Goal: Task Accomplishment & Management: Manage account settings

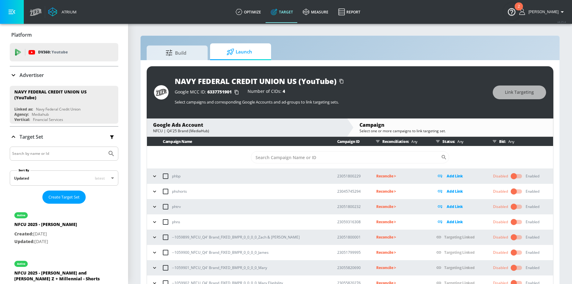
scroll to position [3, 0]
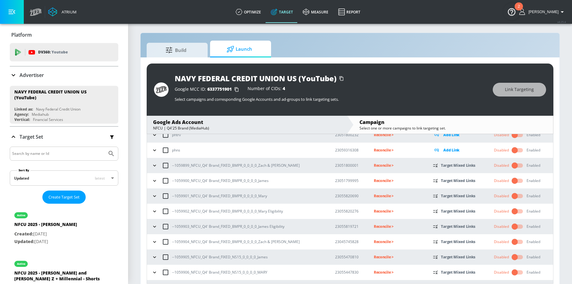
scroll to position [70, 0]
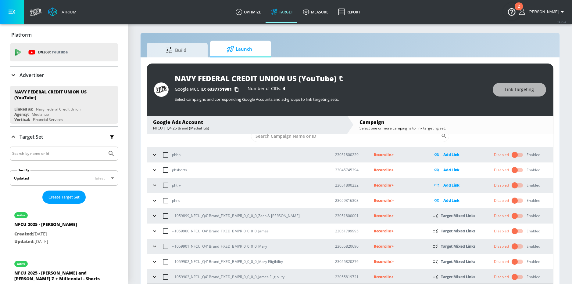
scroll to position [80, 0]
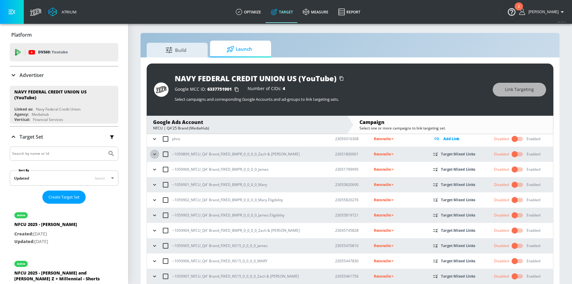
click at [155, 154] on icon "button" at bounding box center [155, 154] width 6 height 6
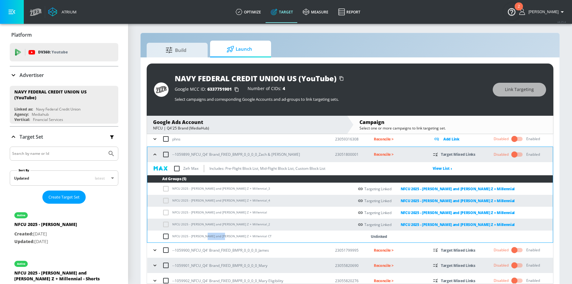
drag, startPoint x: 204, startPoint y: 237, endPoint x: 220, endPoint y: 237, distance: 15.3
click at [220, 237] on td "NFCU 2025 - [PERSON_NAME] and [PERSON_NAME] Z + Millennial CT" at bounding box center [250, 236] width 207 height 12
copy td "Jay - Gen Z"
click at [171, 237] on input "checkbox" at bounding box center [167, 235] width 10 height 7
checkbox input "true"
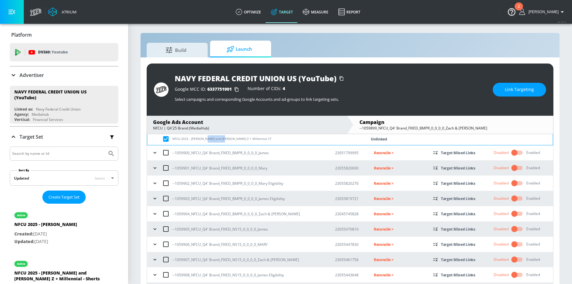
scroll to position [181, 0]
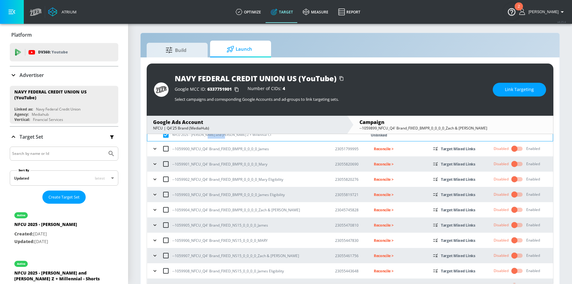
click at [154, 211] on icon "button" at bounding box center [155, 209] width 6 height 6
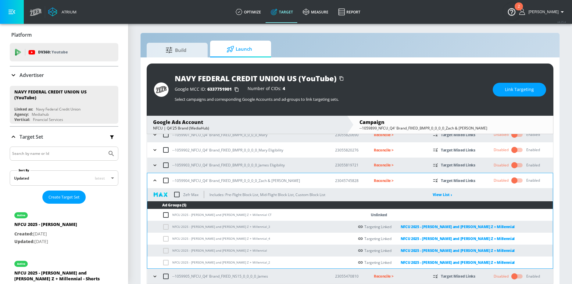
scroll to position [234, 0]
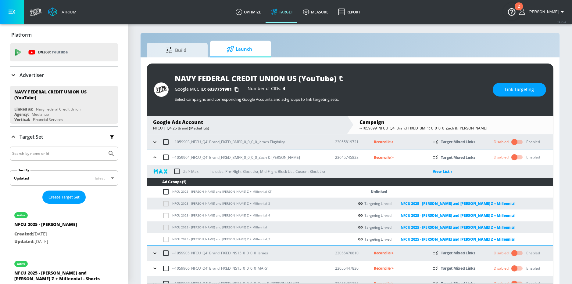
click at [166, 189] on input "checkbox" at bounding box center [167, 191] width 10 height 7
checkbox input "true"
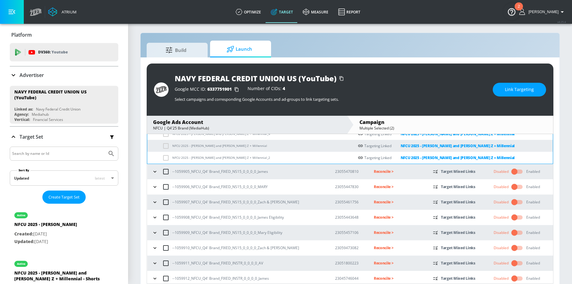
scroll to position [341, 0]
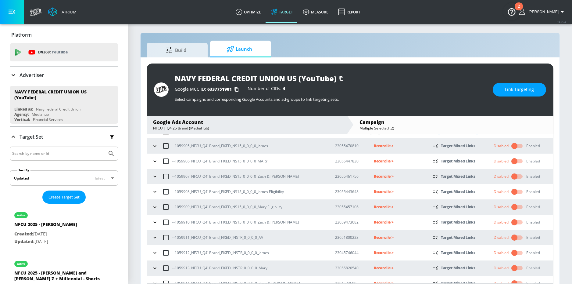
click at [153, 176] on icon "button" at bounding box center [155, 176] width 6 height 6
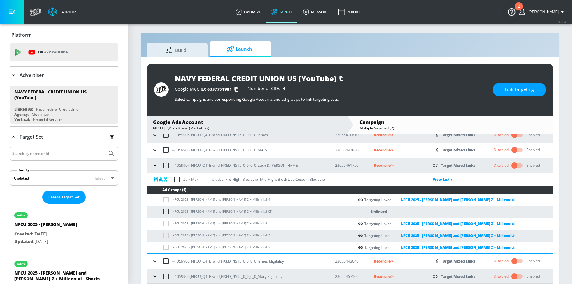
scroll to position [352, 0]
click at [164, 212] on input "checkbox" at bounding box center [167, 210] width 10 height 7
checkbox input "true"
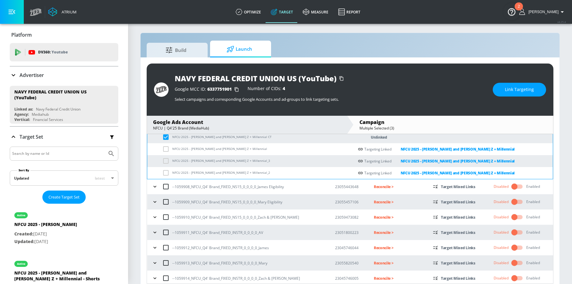
scroll to position [450, 0]
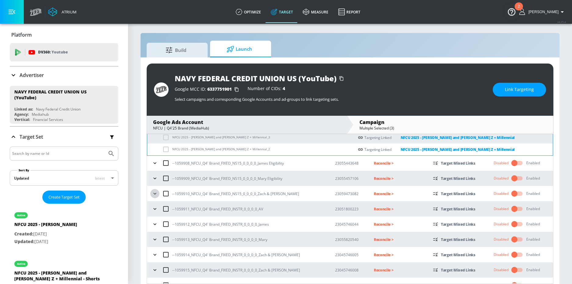
click at [156, 192] on icon "button" at bounding box center [155, 193] width 6 height 6
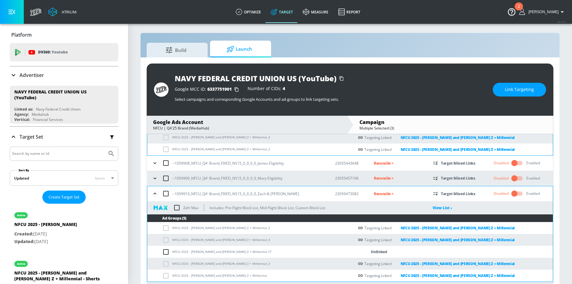
click at [166, 253] on input "checkbox" at bounding box center [167, 251] width 10 height 7
checkbox input "true"
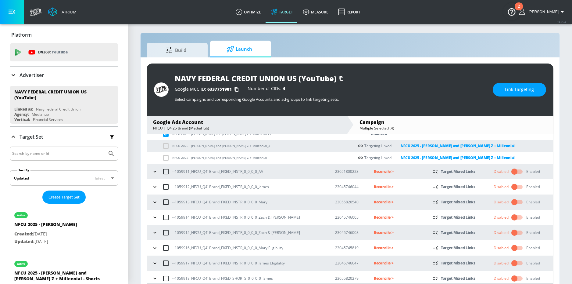
scroll to position [585, 0]
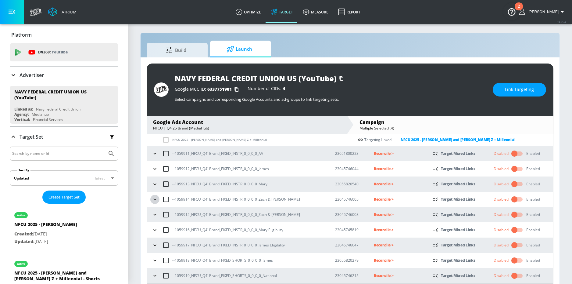
click at [155, 199] on icon "button" at bounding box center [155, 199] width 6 height 6
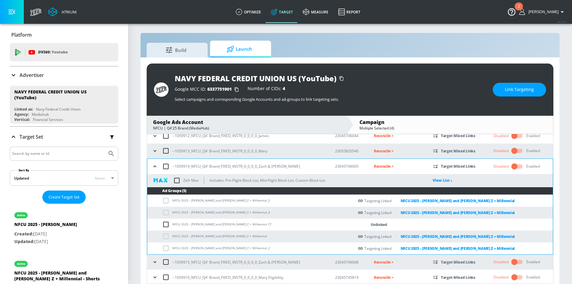
scroll to position [621, 0]
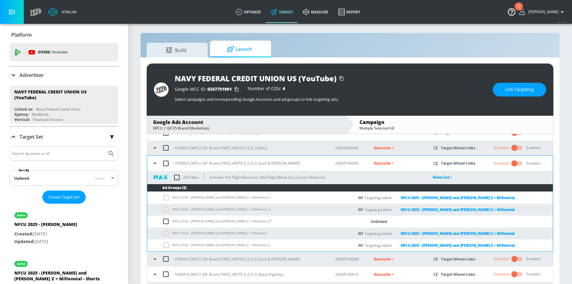
click at [166, 219] on input "checkbox" at bounding box center [167, 220] width 10 height 7
checkbox input "true"
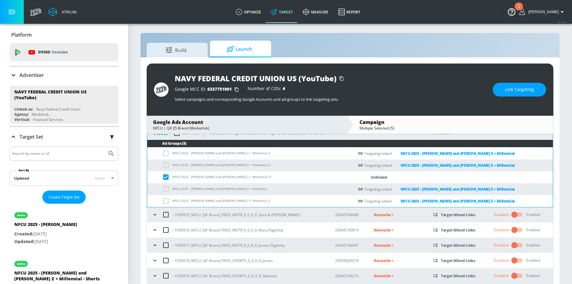
scroll to position [9, 0]
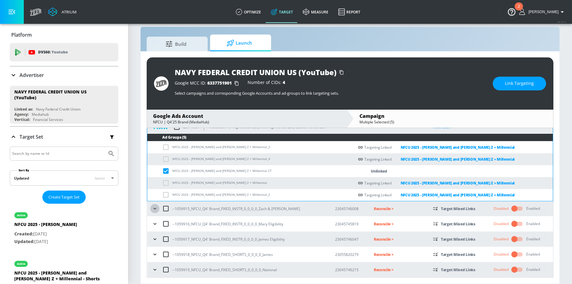
click at [155, 208] on icon "button" at bounding box center [154, 209] width 3 height 2
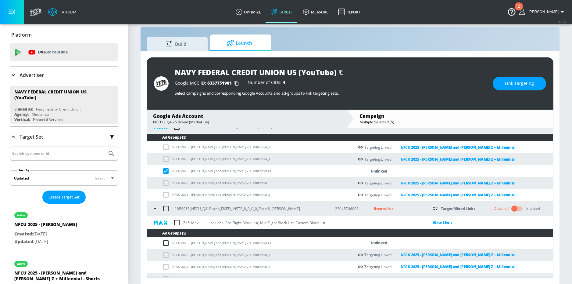
scroll to position [696, 0]
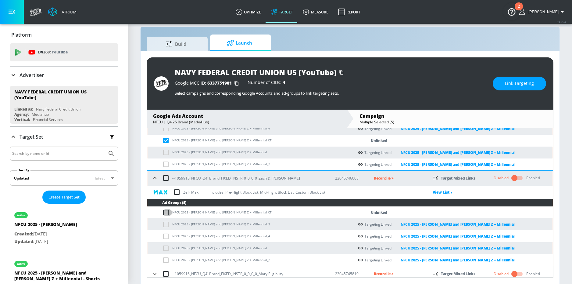
click at [167, 212] on input "checkbox" at bounding box center [167, 212] width 10 height 7
checkbox input "true"
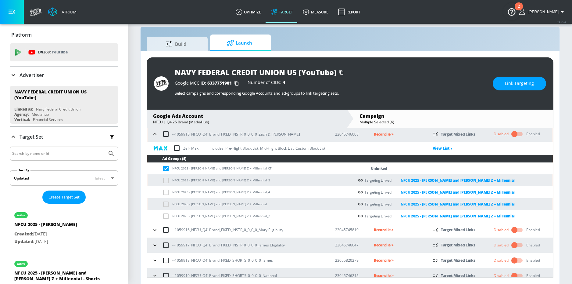
scroll to position [746, 0]
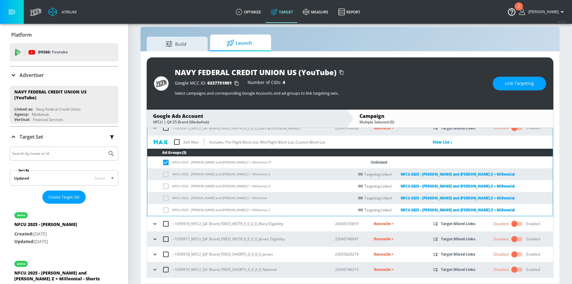
click at [156, 271] on icon "button" at bounding box center [155, 269] width 6 height 6
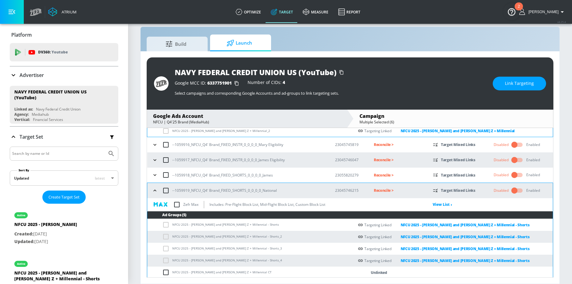
scroll to position [827, 0]
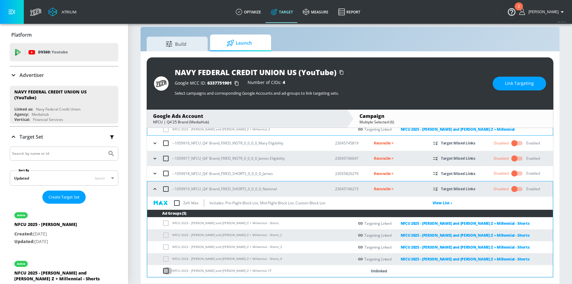
click at [165, 271] on input "checkbox" at bounding box center [167, 270] width 10 height 7
checkbox input "true"
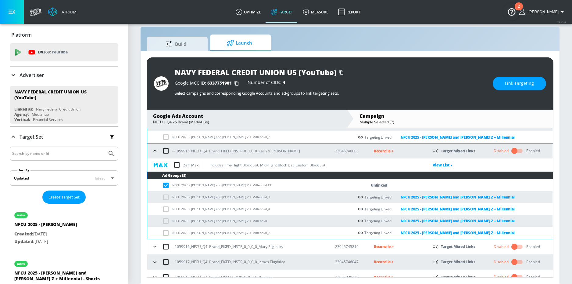
scroll to position [719, 0]
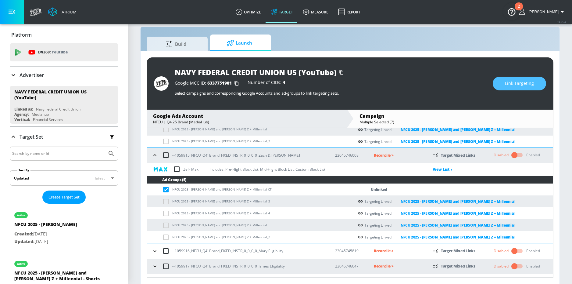
click at [506, 84] on span "Link Targeting" at bounding box center [519, 84] width 29 height 8
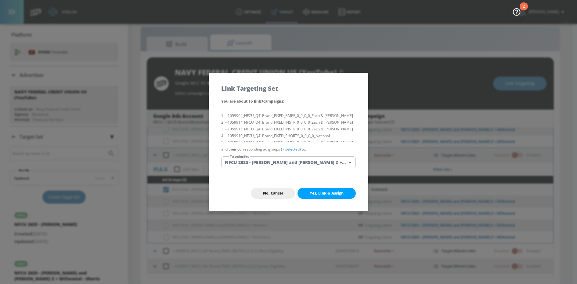
click at [321, 192] on span "Yes, Link & Assign" at bounding box center [327, 193] width 34 height 5
checkbox input "false"
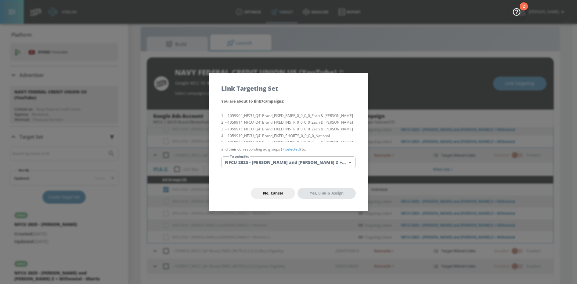
checkbox input "false"
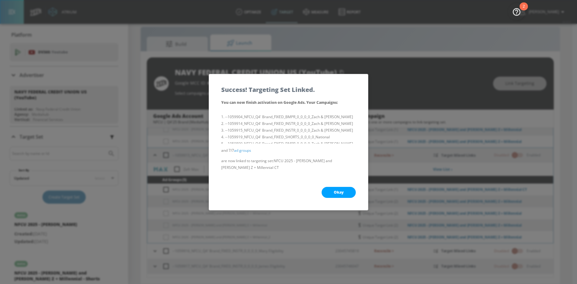
click at [330, 184] on div "Okay" at bounding box center [288, 191] width 159 height 35
click at [330, 192] on button "Okay" at bounding box center [338, 192] width 34 height 11
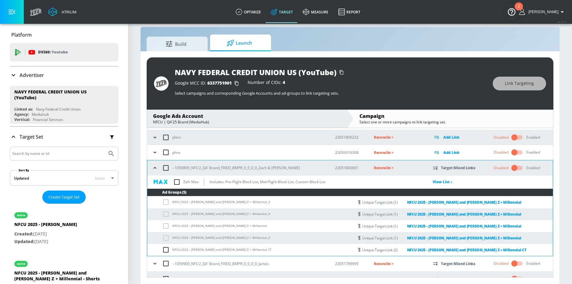
scroll to position [0, 0]
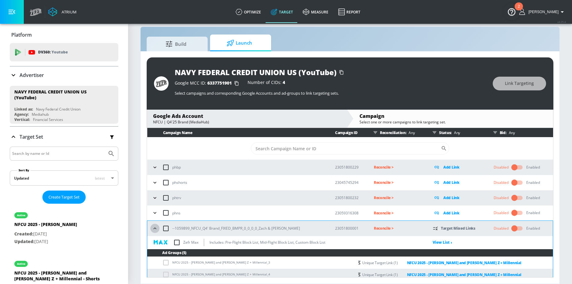
click at [155, 226] on icon "button" at bounding box center [155, 228] width 6 height 6
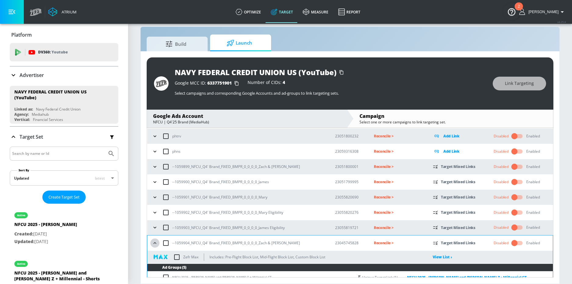
click at [155, 239] on button "button" at bounding box center [154, 242] width 9 height 9
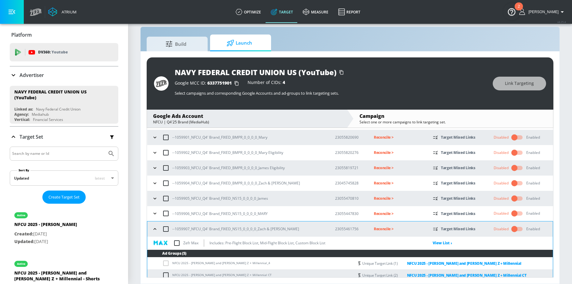
click at [155, 229] on icon "button" at bounding box center [155, 229] width 6 height 6
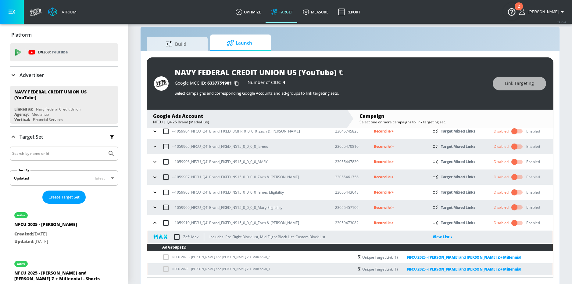
click at [154, 221] on icon "button" at bounding box center [155, 223] width 6 height 6
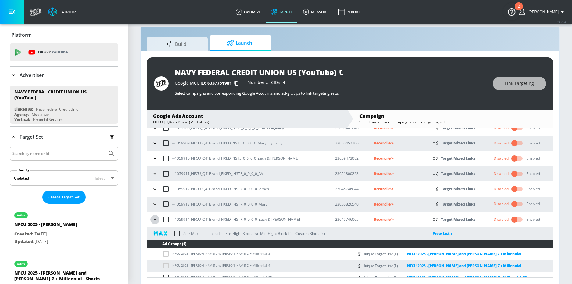
click at [154, 220] on icon "button" at bounding box center [155, 219] width 6 height 6
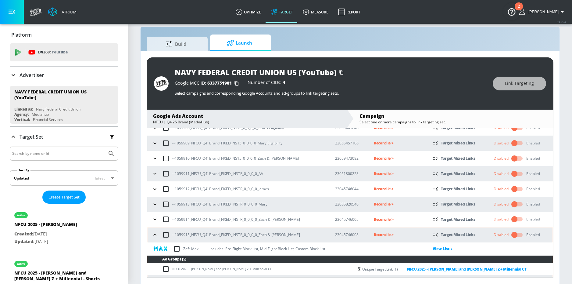
scroll to position [293, 0]
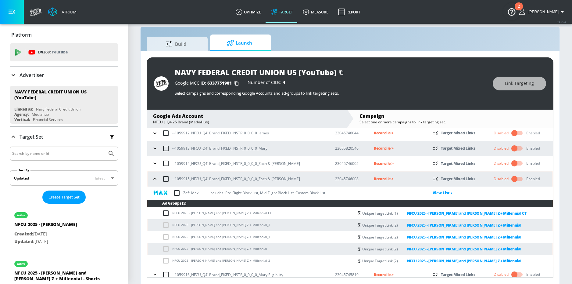
click at [156, 179] on icon "button" at bounding box center [154, 179] width 3 height 2
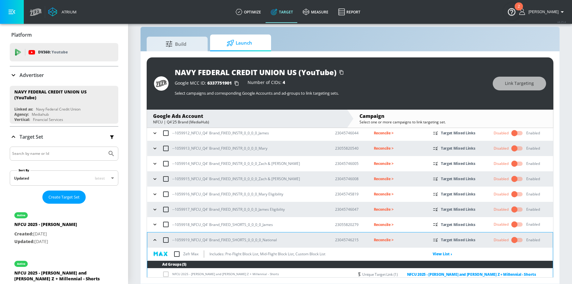
click at [156, 240] on icon "button" at bounding box center [154, 240] width 3 height 2
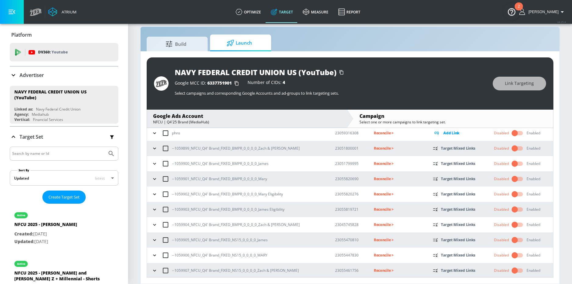
scroll to position [86, 0]
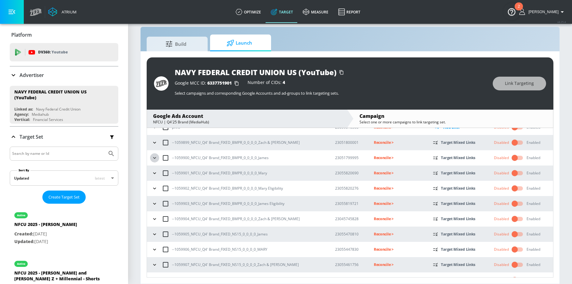
click at [154, 158] on icon "button" at bounding box center [155, 158] width 6 height 6
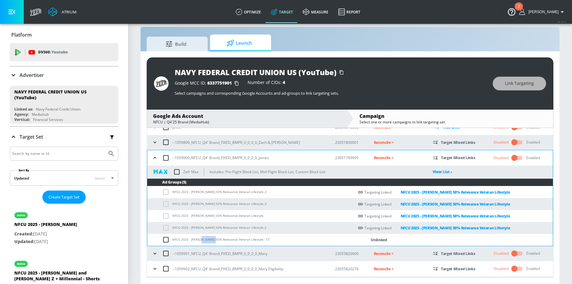
drag, startPoint x: 201, startPoint y: 239, endPoint x: 213, endPoint y: 239, distance: 12.2
click at [213, 239] on td "NFCU 2025 - [PERSON_NAME] 50% Relevance Veteran Lifestyle - CT" at bounding box center [250, 240] width 207 height 12
copy td "50% Rele"
click at [166, 239] on input "checkbox" at bounding box center [167, 239] width 10 height 7
checkbox input "true"
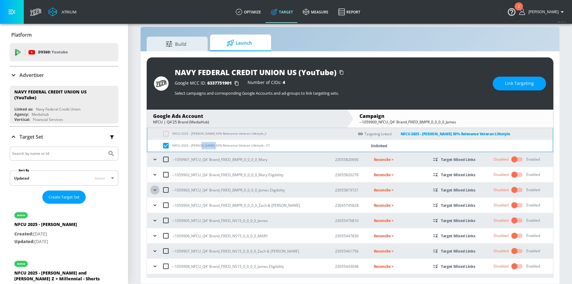
click at [155, 190] on icon "button" at bounding box center [154, 190] width 3 height 2
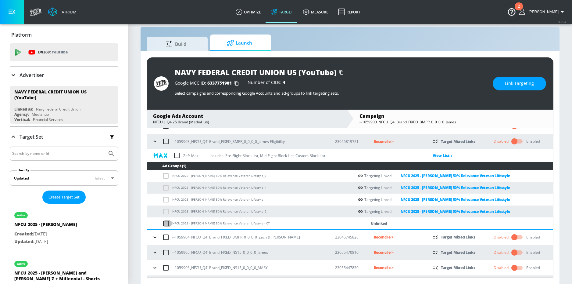
click at [167, 224] on input "checkbox" at bounding box center [167, 223] width 10 height 7
checkbox input "true"
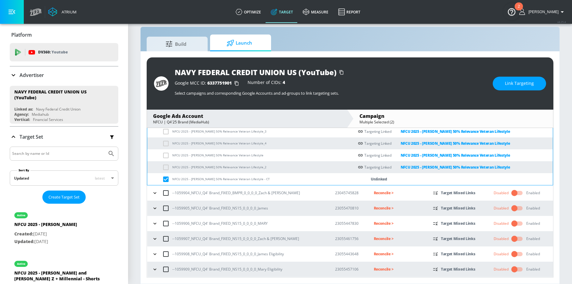
scroll to position [292, 0]
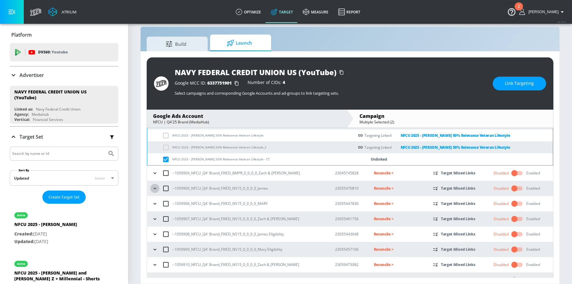
click at [153, 187] on icon "button" at bounding box center [155, 188] width 6 height 6
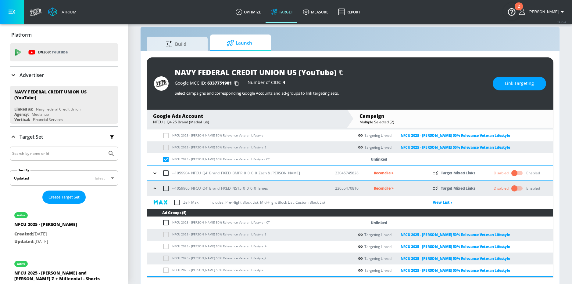
scroll to position [334, 0]
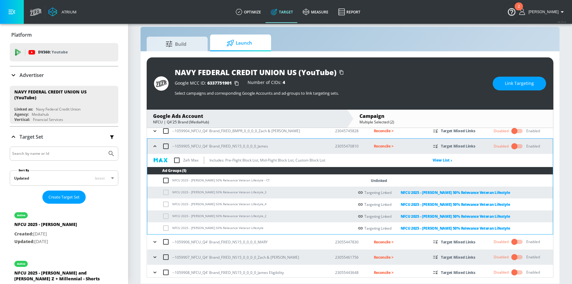
click at [163, 179] on input "checkbox" at bounding box center [167, 180] width 10 height 7
checkbox input "true"
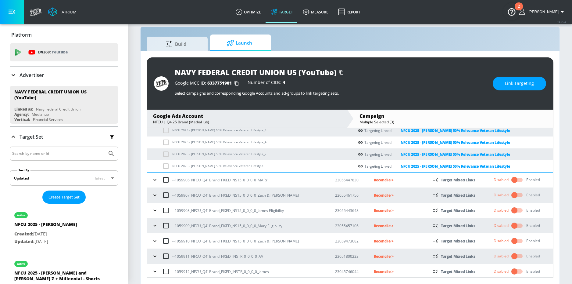
scroll to position [411, 0]
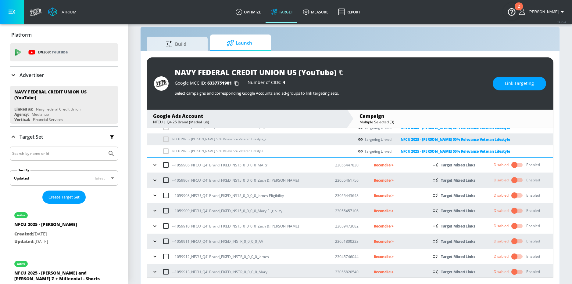
click at [154, 195] on icon "button" at bounding box center [155, 195] width 6 height 6
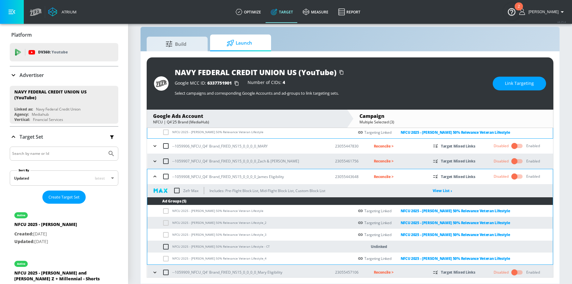
scroll to position [445, 0]
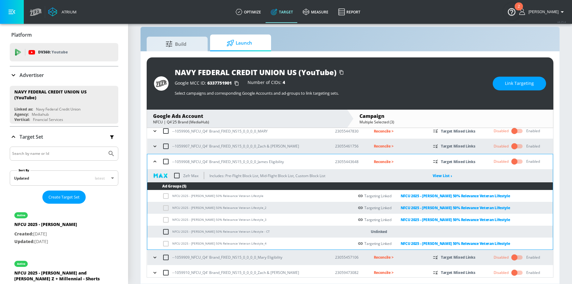
click at [164, 230] on input "checkbox" at bounding box center [167, 231] width 10 height 7
checkbox input "true"
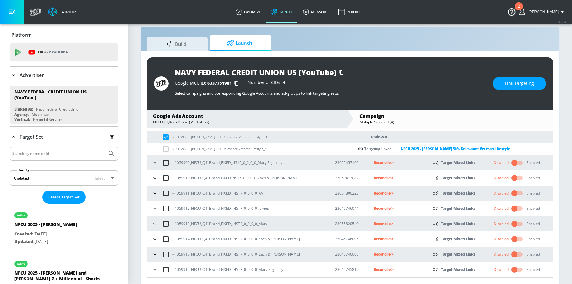
scroll to position [542, 0]
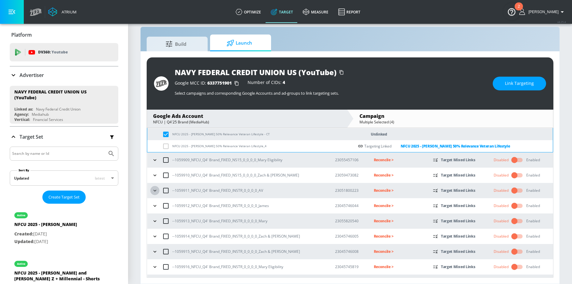
click at [150, 191] on button "button" at bounding box center [154, 190] width 9 height 9
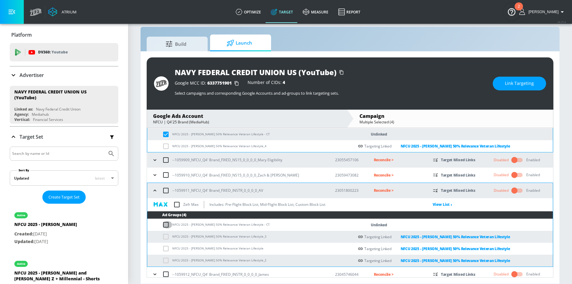
click at [166, 227] on input "checkbox" at bounding box center [167, 224] width 10 height 7
checkbox input "true"
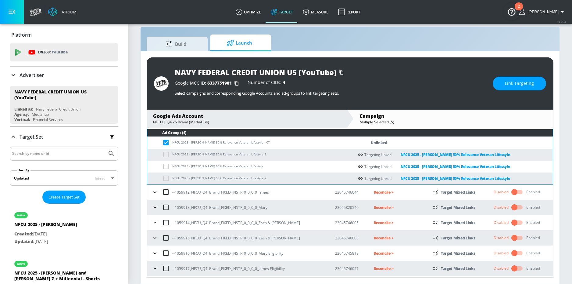
scroll to position [629, 0]
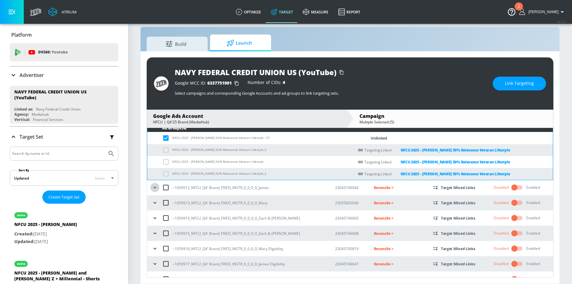
click at [154, 188] on icon "button" at bounding box center [155, 187] width 6 height 6
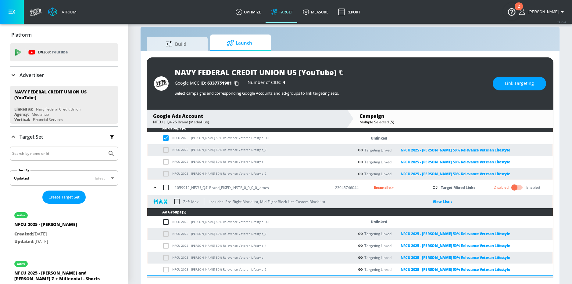
click at [165, 222] on input "checkbox" at bounding box center [167, 221] width 10 height 7
checkbox input "true"
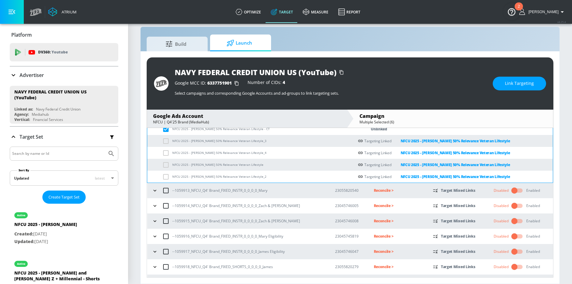
scroll to position [734, 0]
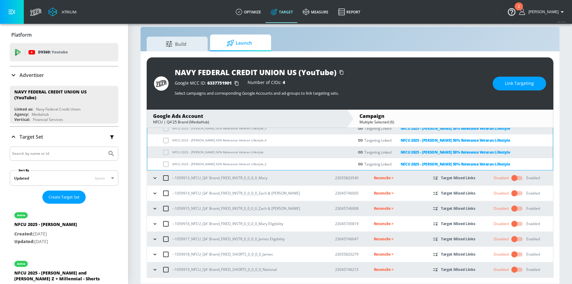
click at [156, 238] on icon "button" at bounding box center [155, 239] width 6 height 6
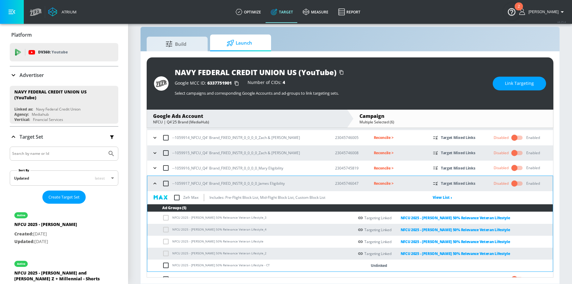
scroll to position [803, 0]
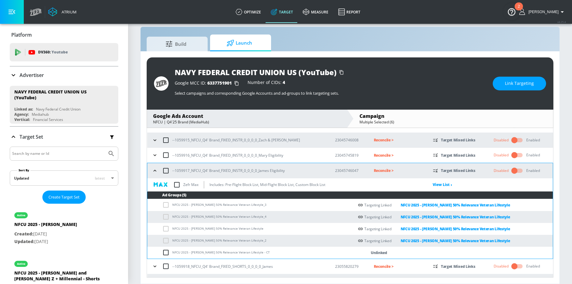
click at [165, 250] on input "checkbox" at bounding box center [167, 252] width 10 height 7
checkbox input "true"
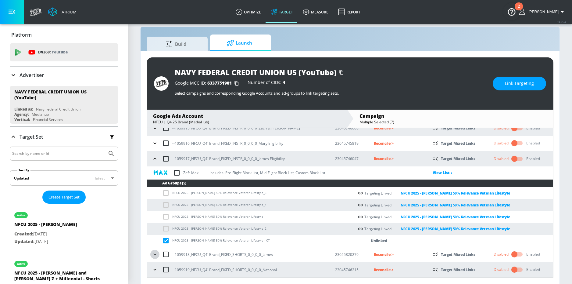
click at [156, 253] on icon "button" at bounding box center [154, 254] width 3 height 2
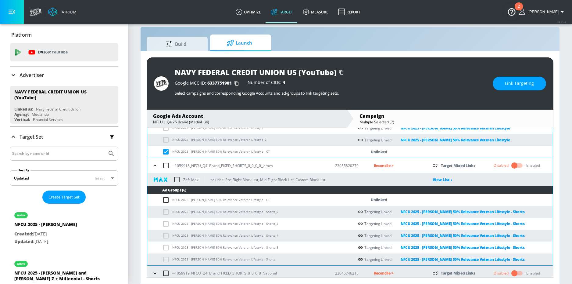
scroll to position [907, 0]
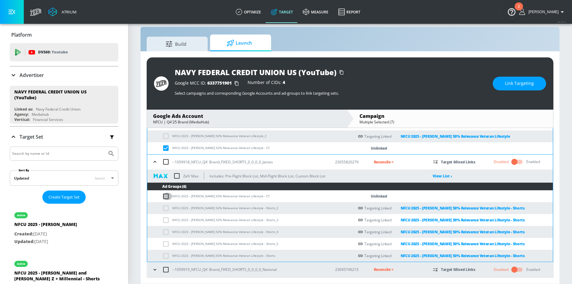
click at [165, 196] on input "checkbox" at bounding box center [167, 195] width 10 height 7
checkbox input "true"
click at [505, 84] on button "Link Targeting" at bounding box center [519, 84] width 53 height 14
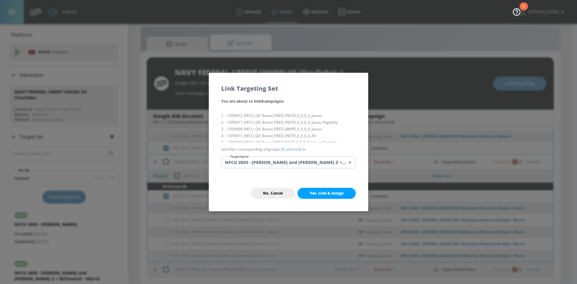
click at [281, 162] on body "Atrium optimize Target measure Report optimize Target measure Report v 4.25.4 N…" at bounding box center [288, 137] width 577 height 293
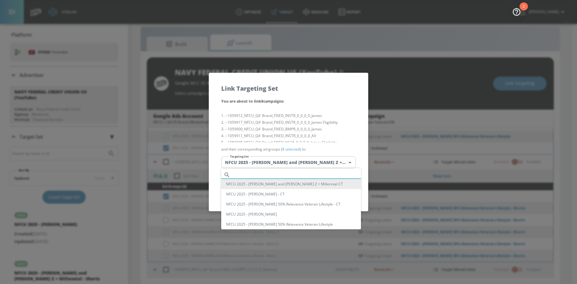
click at [263, 173] on input "text" at bounding box center [297, 175] width 128 height 8
paste input "50% Rele"
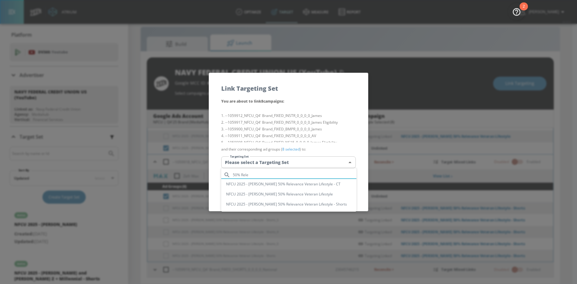
type input "50% Rele"
click at [297, 184] on li "NFCU 2025 - [PERSON_NAME] 50% Relevance Veteran Lifestyle - CT" at bounding box center [288, 184] width 135 height 10
type input "b7ddb432-868f-4a56-8c49-606fdf90d0f1"
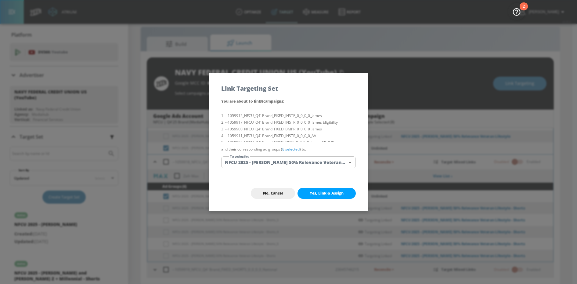
click at [318, 195] on span "Yes, Link & Assign" at bounding box center [327, 193] width 34 height 5
checkbox input "false"
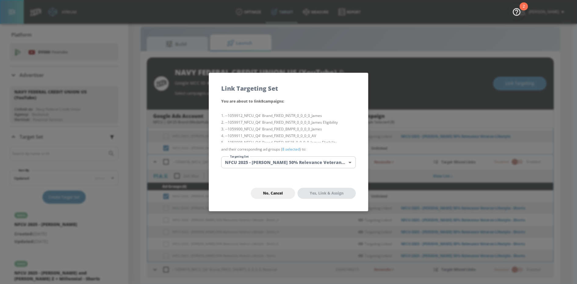
checkbox input "false"
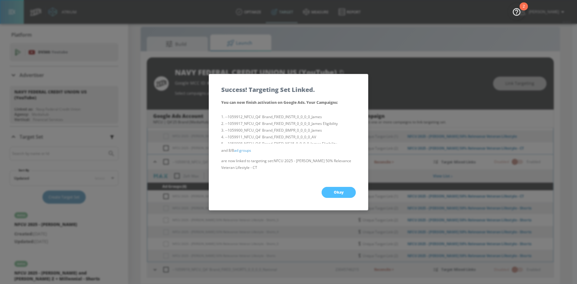
click at [331, 190] on button "Okay" at bounding box center [338, 192] width 34 height 11
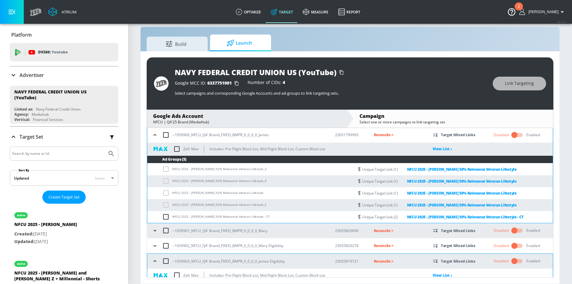
scroll to position [0, 0]
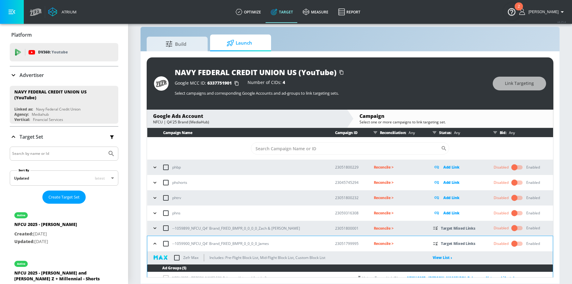
click at [154, 246] on button "button" at bounding box center [154, 243] width 9 height 9
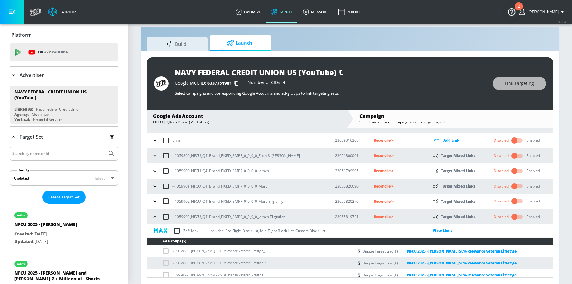
scroll to position [75, 0]
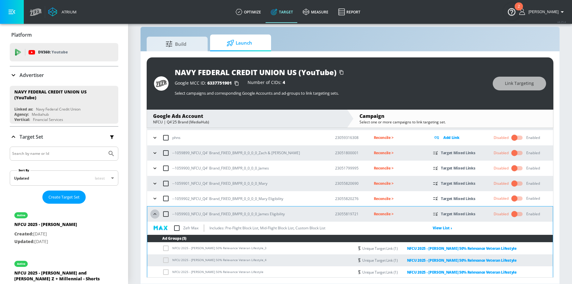
click at [153, 216] on icon "button" at bounding box center [155, 214] width 6 height 6
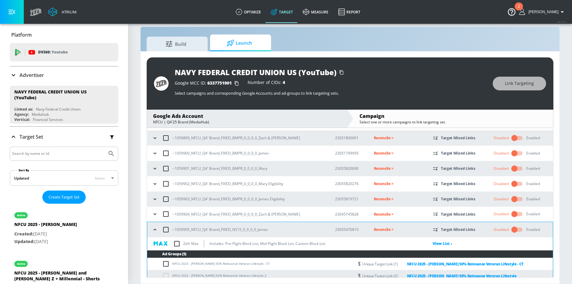
scroll to position [95, 0]
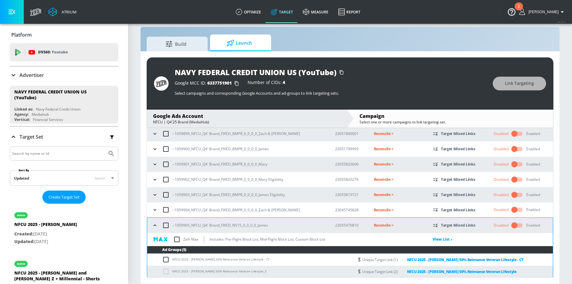
click at [154, 220] on div "--1059905_NFCU_Q4' Brand_FIXED_NS15_0_0_0_0_James" at bounding box center [237, 225] width 175 height 13
click at [154, 223] on icon "button" at bounding box center [155, 225] width 6 height 6
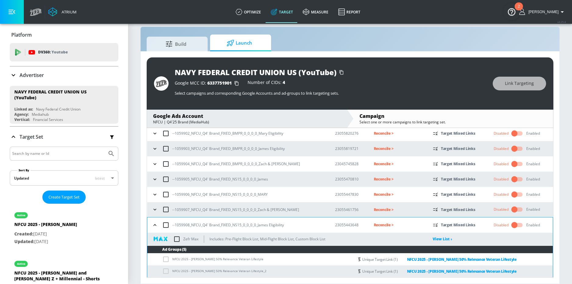
click at [154, 225] on icon "button" at bounding box center [155, 225] width 6 height 6
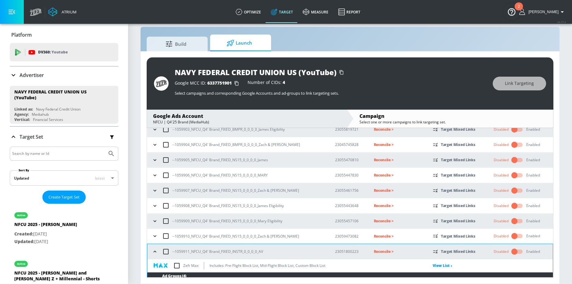
scroll to position [163, 0]
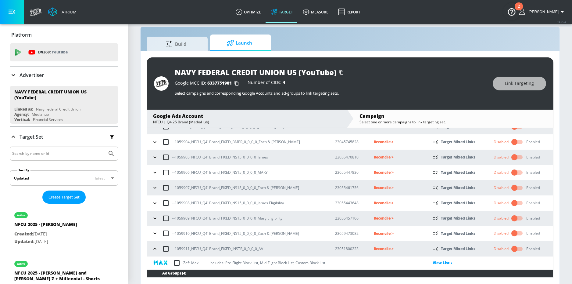
click at [155, 249] on icon "button" at bounding box center [155, 249] width 6 height 6
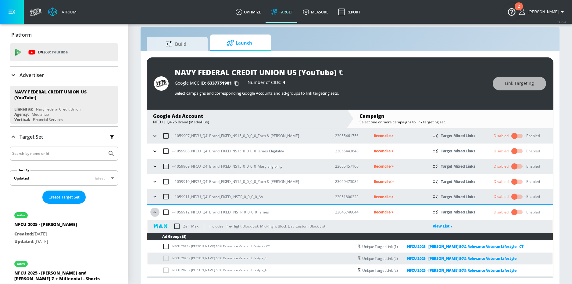
click at [154, 216] on button "button" at bounding box center [154, 211] width 9 height 9
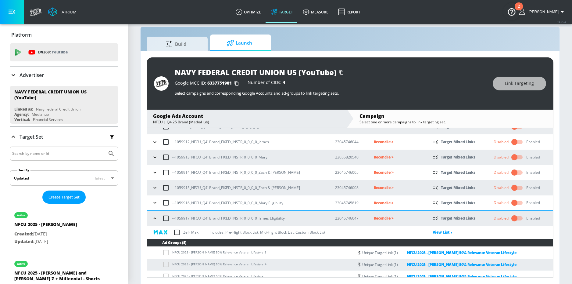
scroll to position [312, 0]
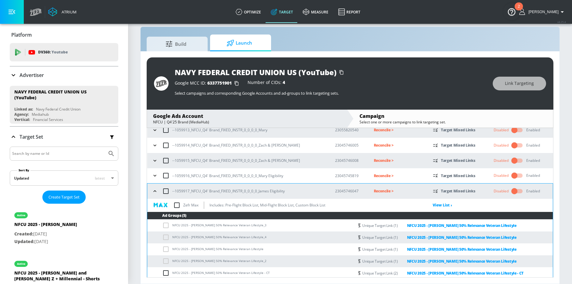
click at [154, 194] on icon "button" at bounding box center [155, 191] width 6 height 6
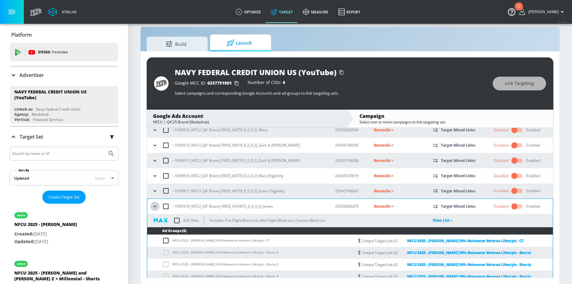
click at [155, 206] on icon "button" at bounding box center [154, 206] width 3 height 2
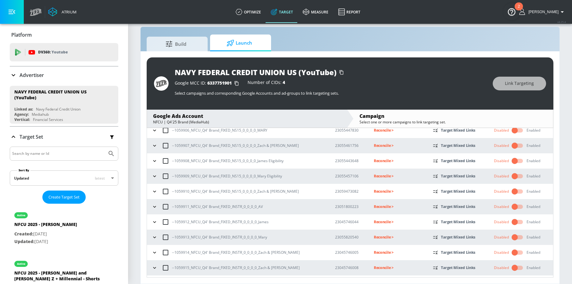
scroll to position [203, 0]
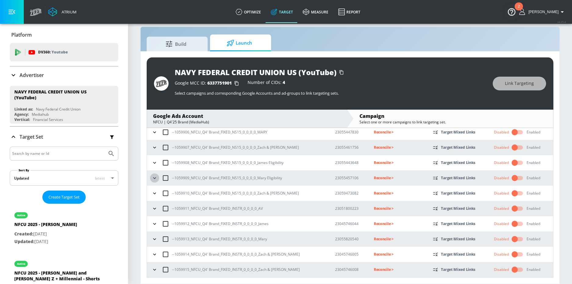
click at [153, 179] on icon "button" at bounding box center [155, 178] width 6 height 6
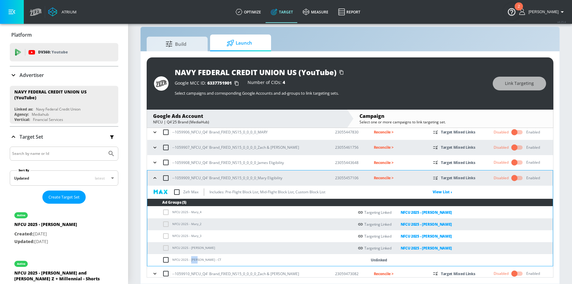
drag, startPoint x: 191, startPoint y: 260, endPoint x: 198, endPoint y: 260, distance: 7.3
click at [198, 260] on td "NFCU 2025 - [PERSON_NAME] - CT" at bounding box center [250, 260] width 207 height 12
copy td "Mary"
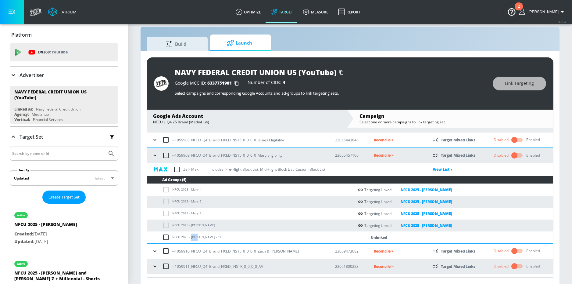
scroll to position [256, 0]
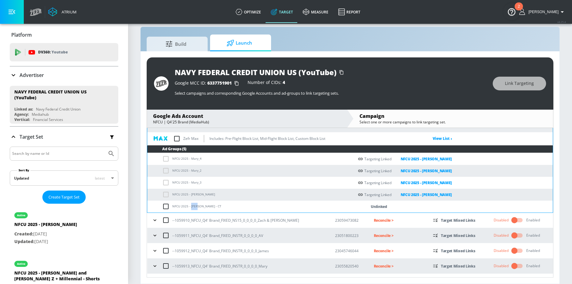
click at [166, 206] on input "checkbox" at bounding box center [167, 206] width 10 height 7
checkbox input "true"
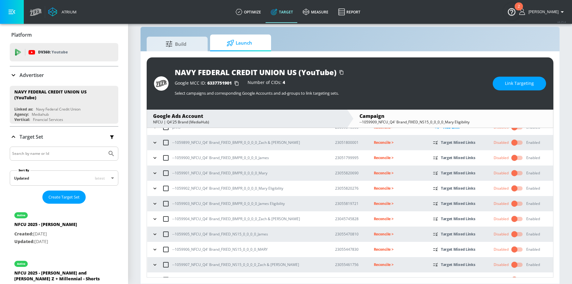
scroll to position [91, 0]
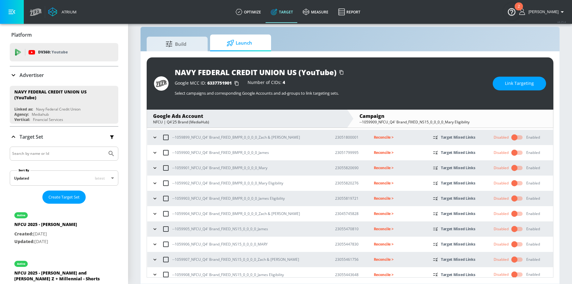
click at [155, 167] on icon "button" at bounding box center [155, 168] width 6 height 6
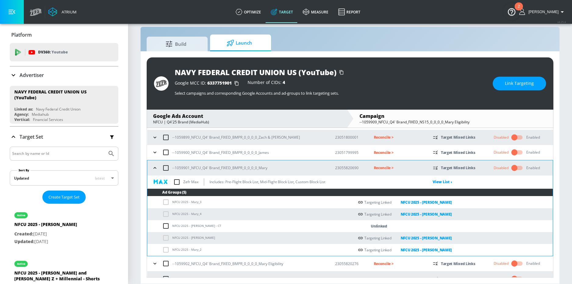
click at [166, 223] on input "checkbox" at bounding box center [167, 225] width 10 height 7
checkbox input "true"
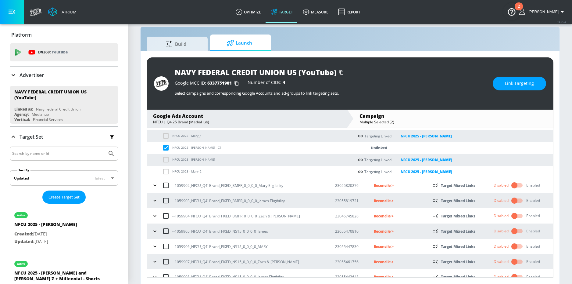
scroll to position [186, 0]
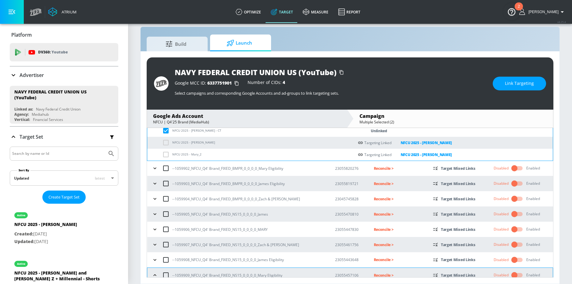
click at [156, 170] on icon "button" at bounding box center [155, 168] width 6 height 6
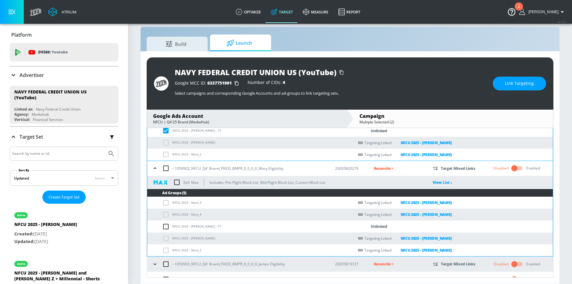
click at [167, 227] on input "checkbox" at bounding box center [167, 226] width 10 height 7
checkbox input "true"
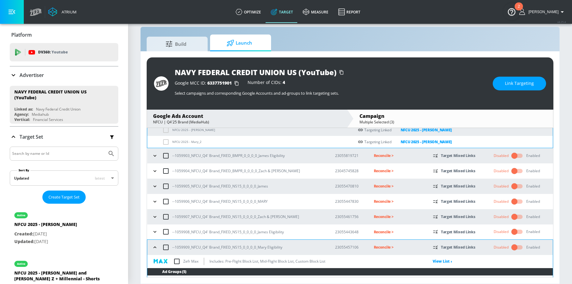
scroll to position [301, 0]
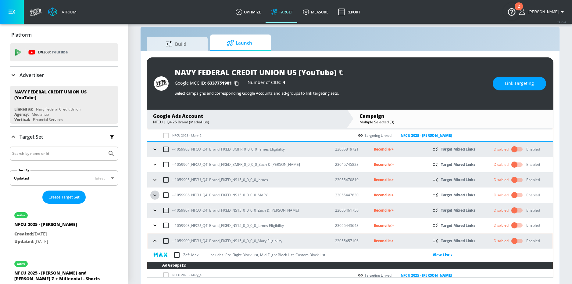
click at [155, 193] on icon "button" at bounding box center [155, 195] width 6 height 6
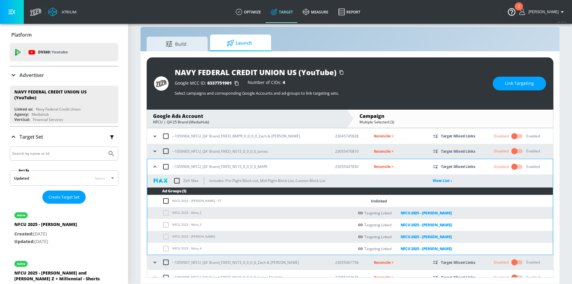
scroll to position [343, 0]
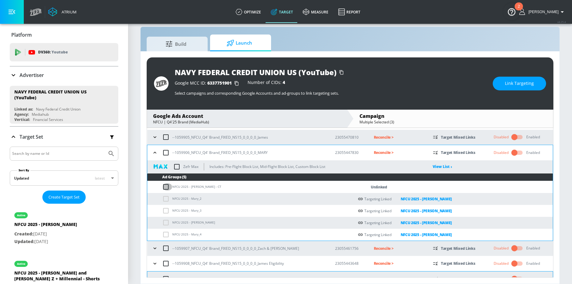
click at [166, 186] on input "checkbox" at bounding box center [167, 186] width 10 height 7
checkbox input "true"
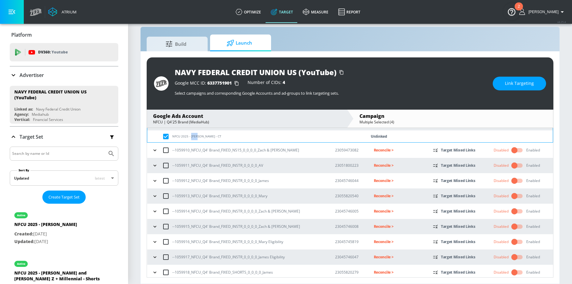
scroll to position [585, 0]
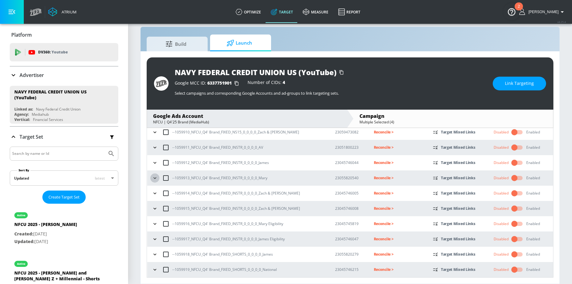
click at [154, 177] on icon "button" at bounding box center [155, 178] width 6 height 6
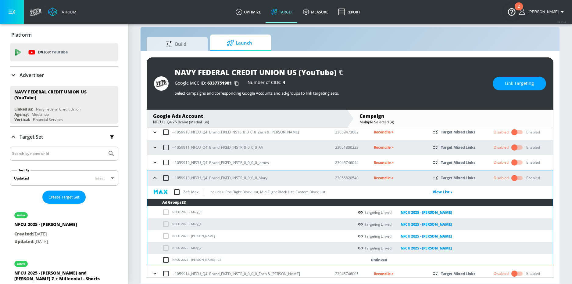
scroll to position [625, 0]
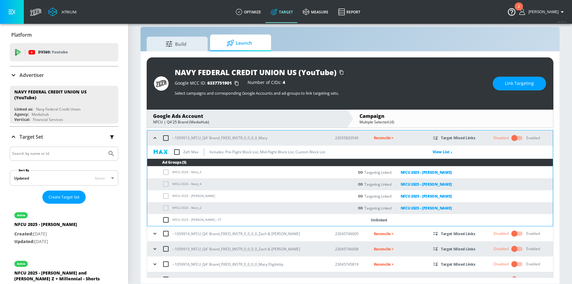
click at [167, 221] on input "checkbox" at bounding box center [167, 219] width 10 height 7
checkbox input "true"
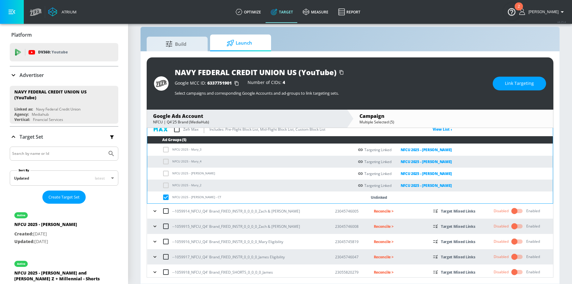
scroll to position [666, 0]
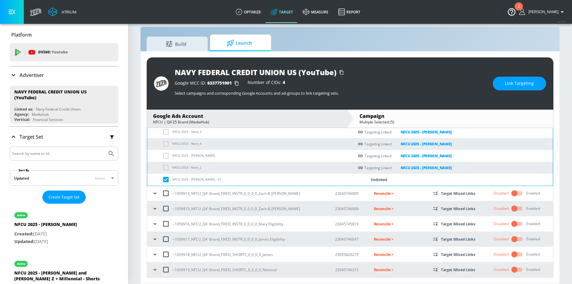
click at [154, 223] on icon "button" at bounding box center [154, 224] width 3 height 2
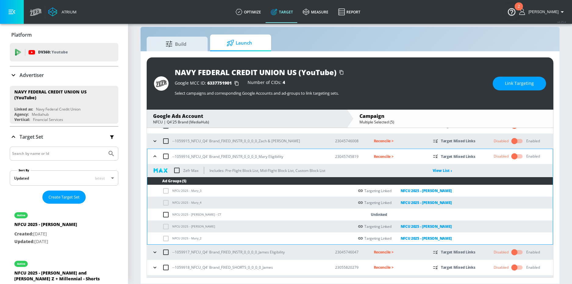
scroll to position [746, 0]
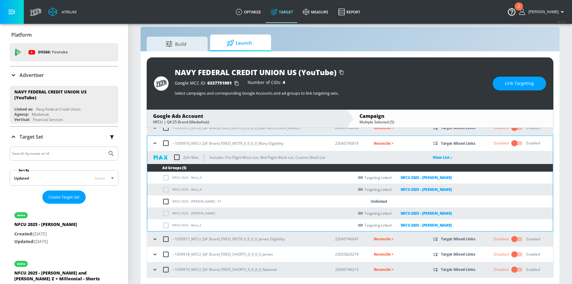
click at [168, 203] on input "checkbox" at bounding box center [167, 201] width 10 height 7
checkbox input "true"
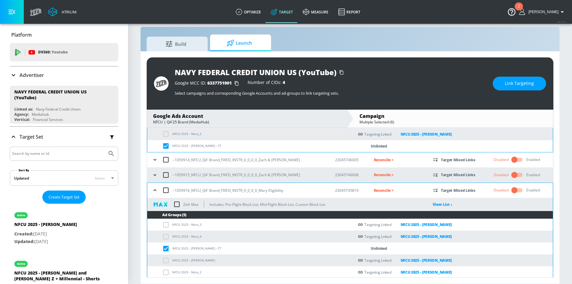
scroll to position [681, 0]
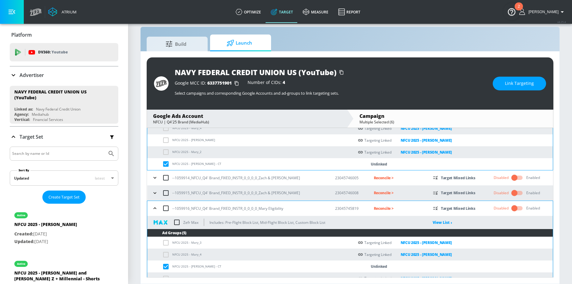
click at [515, 82] on span "Link Targeting" at bounding box center [519, 84] width 29 height 8
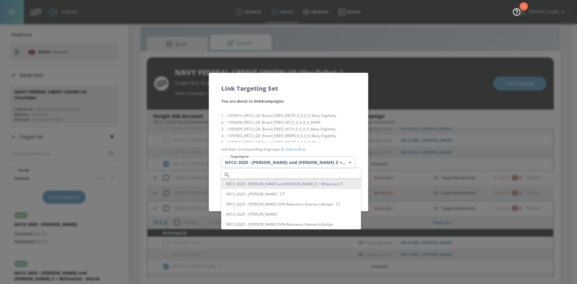
click at [302, 159] on body "Atrium optimize Target measure Report optimize Target measure Report v 4.25.4 N…" at bounding box center [288, 137] width 577 height 293
click at [253, 174] on input "text" at bounding box center [297, 175] width 128 height 8
paste input "Mary"
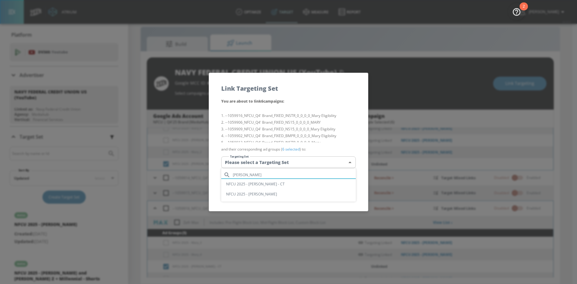
type input "Mary"
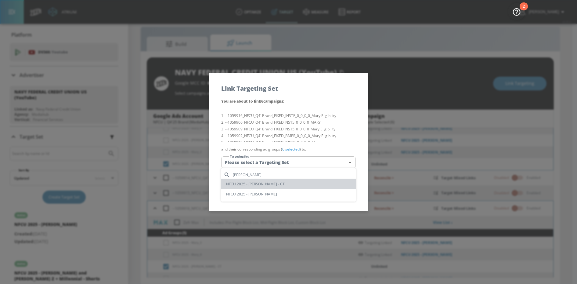
click at [261, 185] on li "NFCU 2025 - [PERSON_NAME] - CT" at bounding box center [288, 184] width 135 height 10
type input "d10fdded-b265-4a0a-a734-1a2d652af5a1"
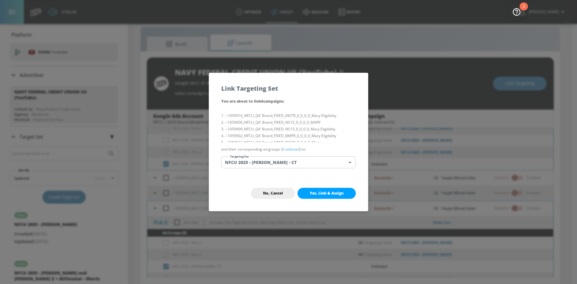
click at [318, 196] on button "Yes, Link & Assign" at bounding box center [326, 193] width 58 height 11
checkbox input "false"
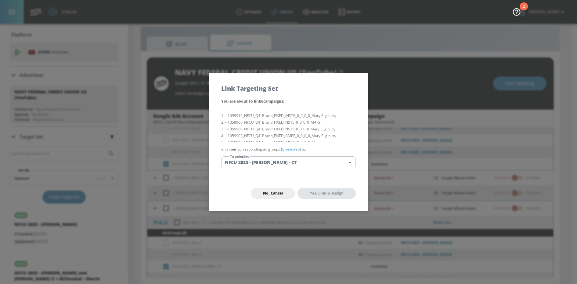
checkbox input "false"
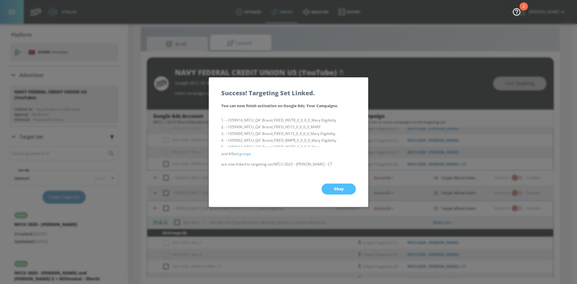
click at [329, 189] on button "Okay" at bounding box center [338, 188] width 34 height 11
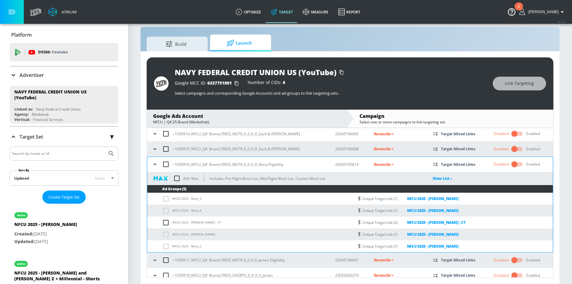
scroll to position [746, 0]
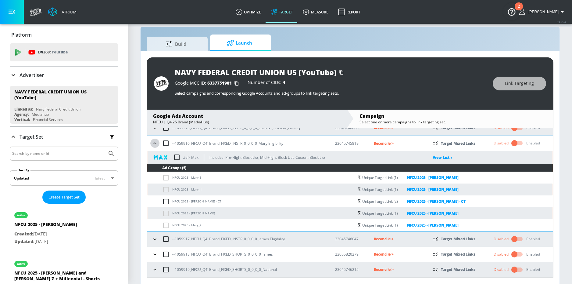
click at [154, 145] on icon "button" at bounding box center [155, 143] width 6 height 6
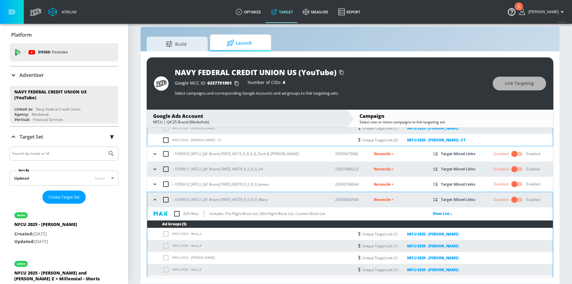
scroll to position [560, 0]
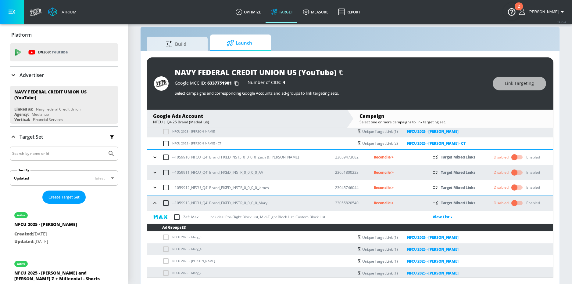
click at [155, 203] on icon "button" at bounding box center [155, 203] width 6 height 6
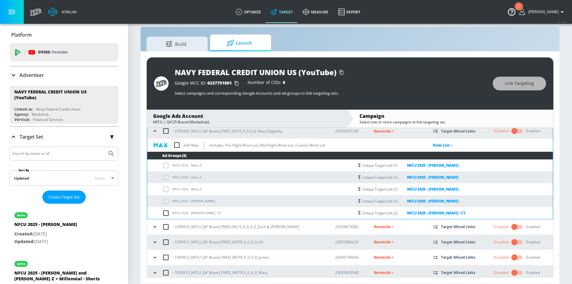
scroll to position [483, 0]
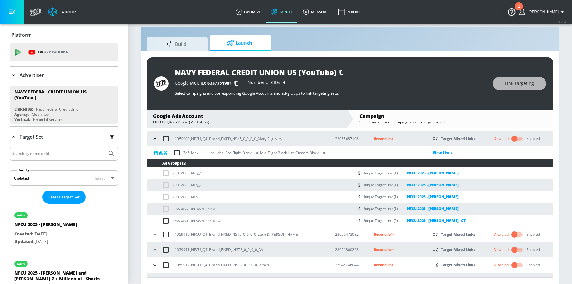
click at [155, 138] on icon "button" at bounding box center [154, 139] width 3 height 2
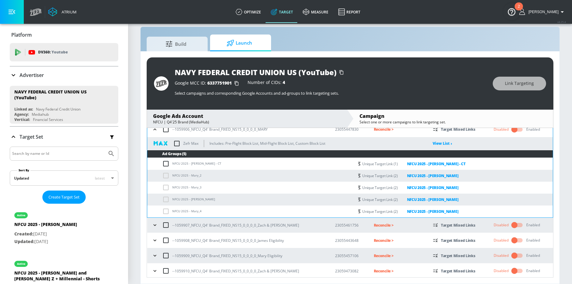
scroll to position [0, 0]
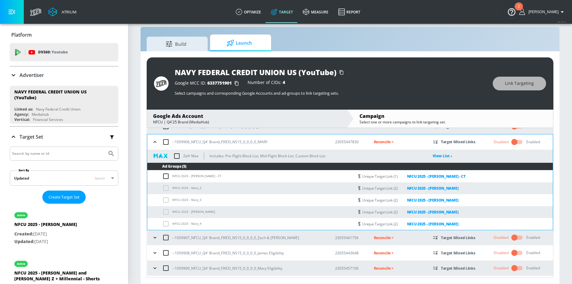
click at [155, 142] on icon "button" at bounding box center [154, 142] width 3 height 2
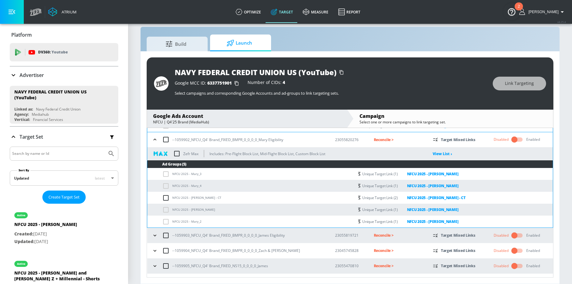
click at [155, 135] on button "button" at bounding box center [154, 139] width 9 height 9
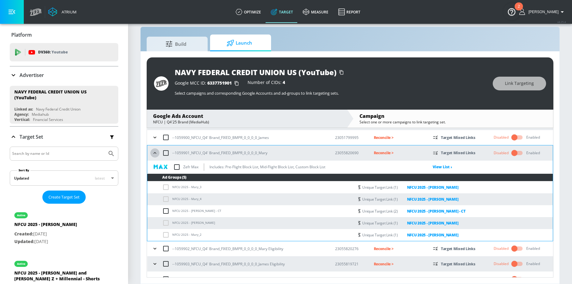
click at [155, 153] on icon "button" at bounding box center [155, 153] width 6 height 6
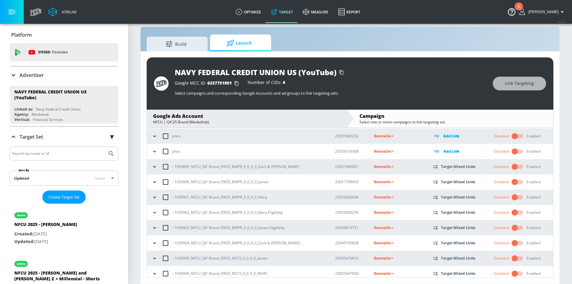
scroll to position [66, 0]
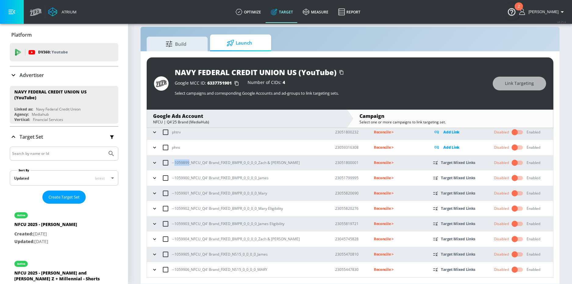
drag, startPoint x: 175, startPoint y: 162, endPoint x: 189, endPoint y: 163, distance: 13.7
click at [189, 163] on p "--1059899_NFCU_Q4' Brand_FIXED_BMPR_0_0_0_0_Zach & [PERSON_NAME]" at bounding box center [236, 162] width 128 height 6
copy p "1059899"
click at [374, 163] on p "Reconcile >" at bounding box center [398, 162] width 49 height 7
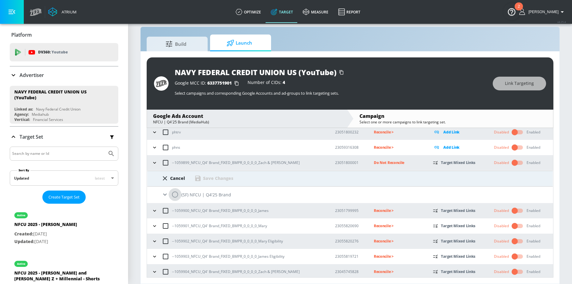
click at [178, 195] on input "radio" at bounding box center [175, 194] width 13 height 13
radio input "true"
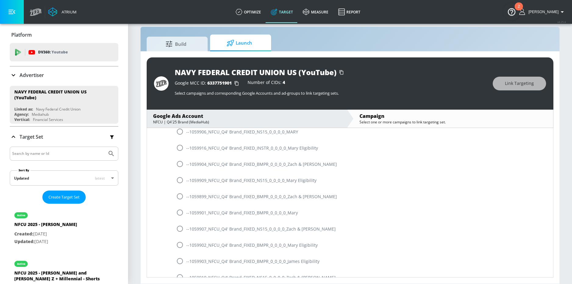
scroll to position [178, 0]
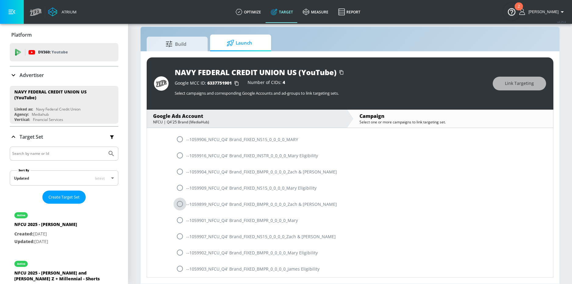
click at [181, 202] on input "radio" at bounding box center [180, 203] width 13 height 13
radio input "true"
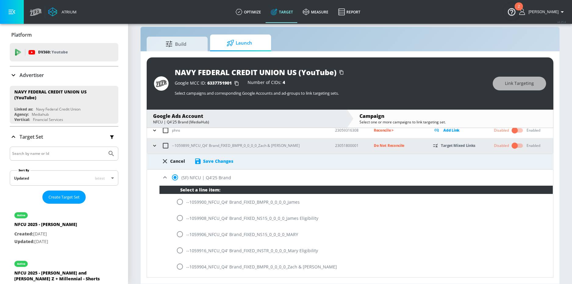
scroll to position [75, 0]
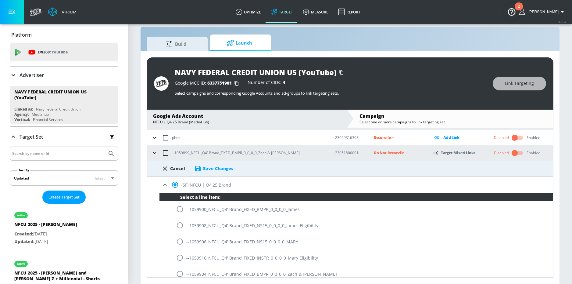
click at [228, 169] on div "Save Changes" at bounding box center [218, 168] width 30 height 6
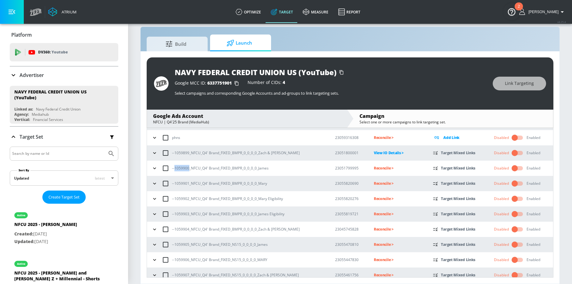
drag, startPoint x: 175, startPoint y: 168, endPoint x: 189, endPoint y: 169, distance: 13.7
click at [189, 169] on p "--1059900_NFCU_Q4' Brand_FIXED_BMPR_0_0_0_0_James" at bounding box center [220, 168] width 97 height 6
copy p "1059900"
click at [375, 170] on p "Reconcile >" at bounding box center [398, 167] width 49 height 7
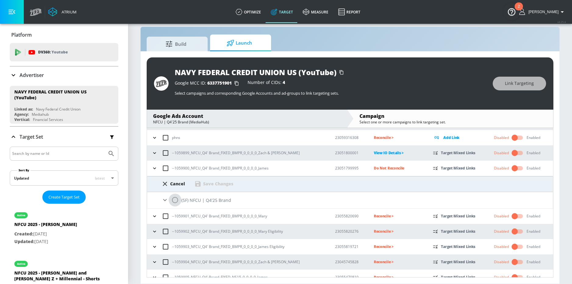
click at [175, 199] on input "radio" at bounding box center [175, 199] width 13 height 13
radio input "true"
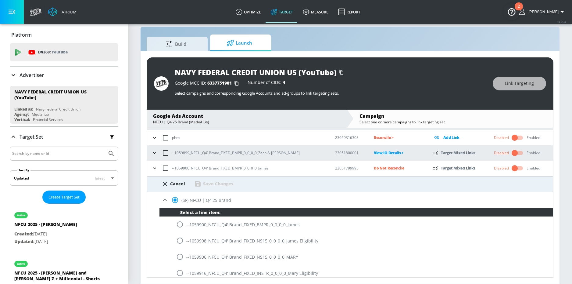
click at [177, 224] on input "radio" at bounding box center [180, 224] width 13 height 13
radio input "true"
click at [225, 185] on div "Save Changes" at bounding box center [218, 184] width 30 height 6
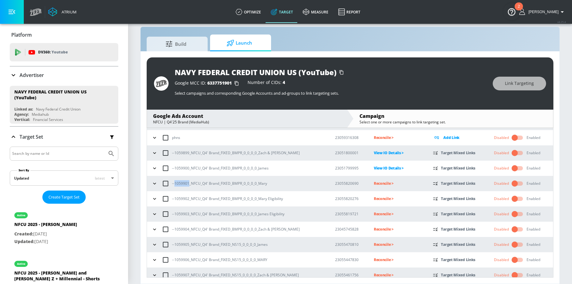
drag, startPoint x: 175, startPoint y: 184, endPoint x: 189, endPoint y: 183, distance: 13.7
click at [189, 183] on p "--1059901_NFCU_Q4' Brand_FIXED_BMPR_0_0_0_0_Mary" at bounding box center [219, 183] width 95 height 6
copy p "1059901"
click at [365, 184] on td "Reconcile >" at bounding box center [393, 183] width 59 height 15
click at [374, 184] on p "Reconcile >" at bounding box center [398, 183] width 49 height 7
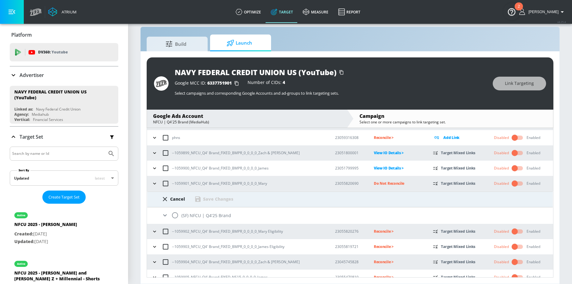
click at [176, 214] on input "radio" at bounding box center [175, 215] width 13 height 13
radio input "true"
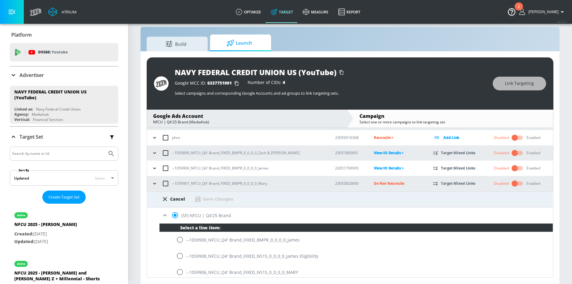
scroll to position [226, 0]
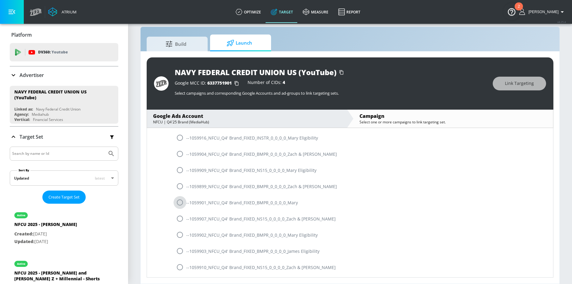
click at [179, 203] on input "radio" at bounding box center [180, 202] width 13 height 13
radio input "true"
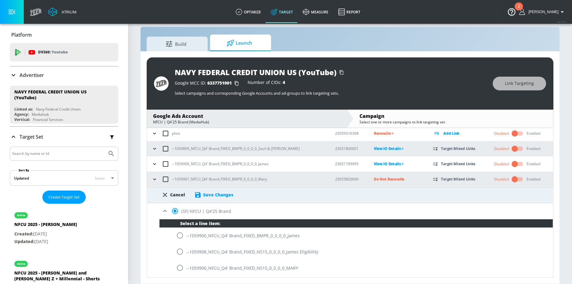
scroll to position [81, 0]
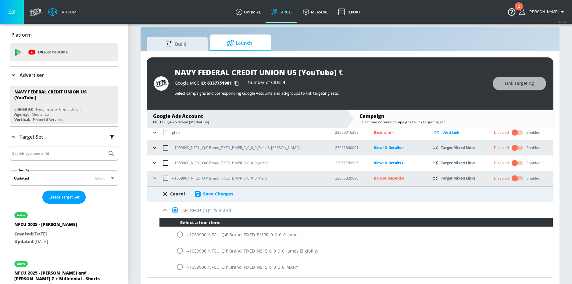
click at [221, 194] on div "Save Changes" at bounding box center [218, 194] width 30 height 6
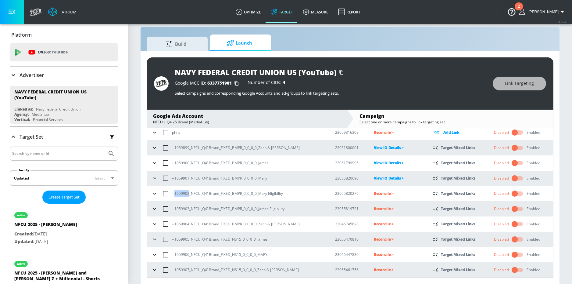
drag, startPoint x: 175, startPoint y: 194, endPoint x: 189, endPoint y: 193, distance: 14.1
click at [189, 193] on p "--1059902_NFCU_Q4' Brand_FIXED_BMPR_0_0_0_0_Mary Eligibility" at bounding box center [227, 193] width 111 height 6
copy p "1059902"
click at [378, 195] on p "Reconcile >" at bounding box center [398, 193] width 49 height 7
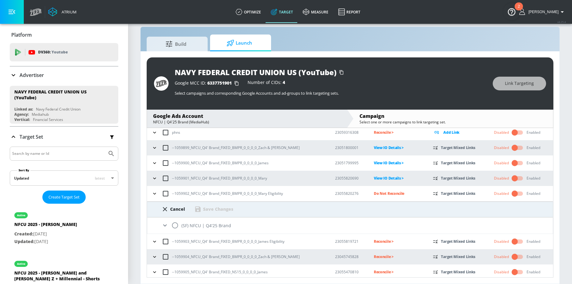
click at [175, 225] on input "radio" at bounding box center [175, 225] width 13 height 13
radio input "true"
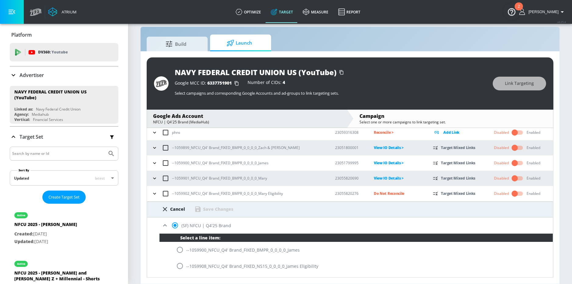
scroll to position [273, 0]
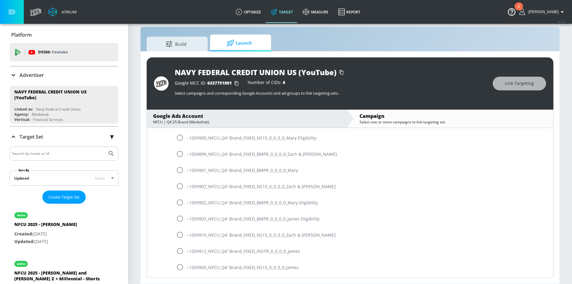
click at [181, 202] on input "radio" at bounding box center [180, 202] width 13 height 13
radio input "true"
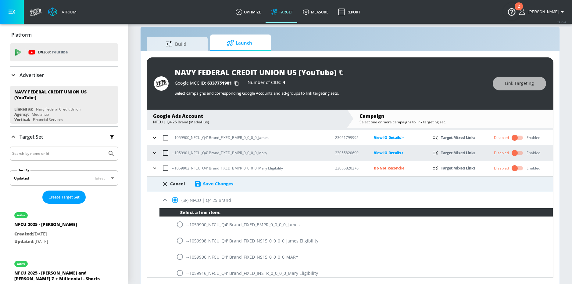
scroll to position [106, 0]
click at [228, 183] on div "Save Changes" at bounding box center [218, 184] width 30 height 6
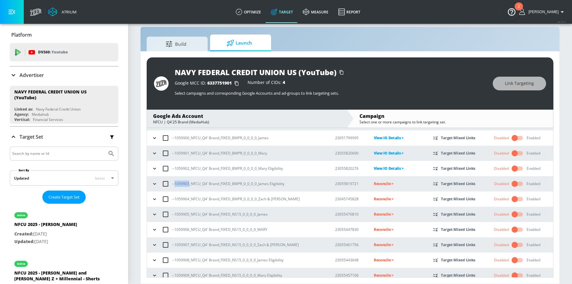
drag, startPoint x: 175, startPoint y: 184, endPoint x: 188, endPoint y: 184, distance: 13.1
click at [188, 184] on p "--1059903_NFCU_Q4' Brand_FIXED_BMPR_0_0_0_0_James Eligibility" at bounding box center [228, 183] width 113 height 6
copy p "1059903"
click at [374, 183] on p "Reconcile >" at bounding box center [398, 183] width 49 height 7
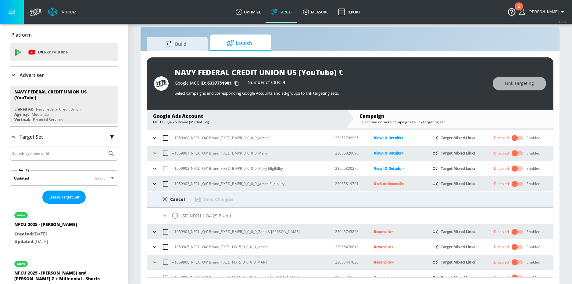
click at [177, 215] on input "radio" at bounding box center [175, 215] width 13 height 13
radio input "true"
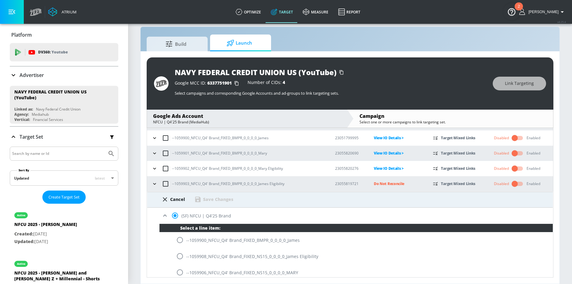
scroll to position [305, 0]
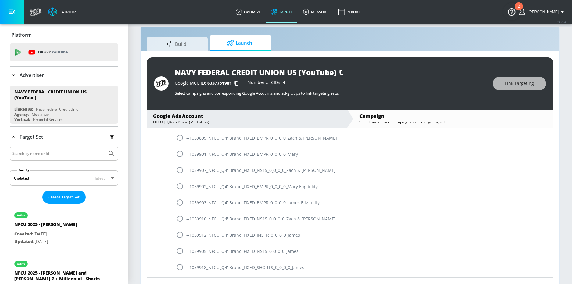
click at [181, 203] on input "radio" at bounding box center [180, 202] width 13 height 13
radio input "true"
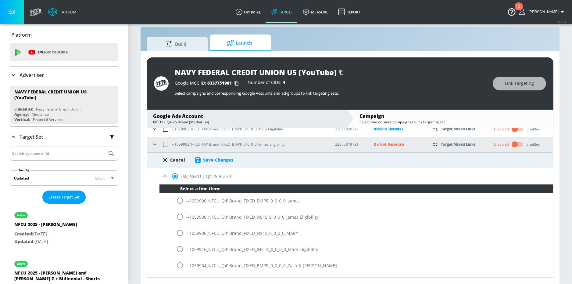
scroll to position [144, 0]
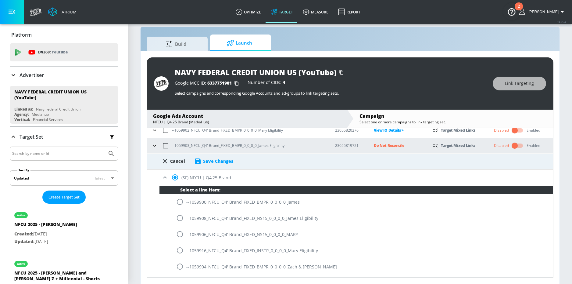
click at [225, 161] on div "Save Changes" at bounding box center [218, 161] width 30 height 6
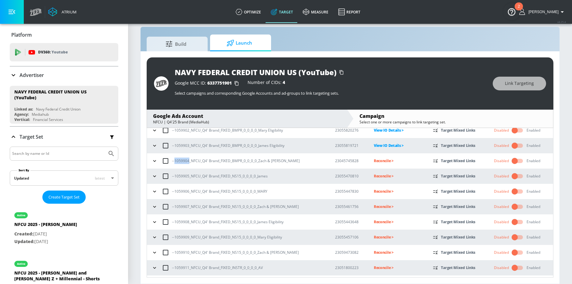
drag, startPoint x: 174, startPoint y: 160, endPoint x: 188, endPoint y: 160, distance: 13.7
click at [189, 160] on p "--1059904_NFCU_Q4' Brand_FIXED_BMPR_0_0_0_0_Zach & [PERSON_NAME]" at bounding box center [236, 160] width 128 height 6
copy p "1059904"
click at [374, 162] on p "Reconcile >" at bounding box center [398, 160] width 49 height 7
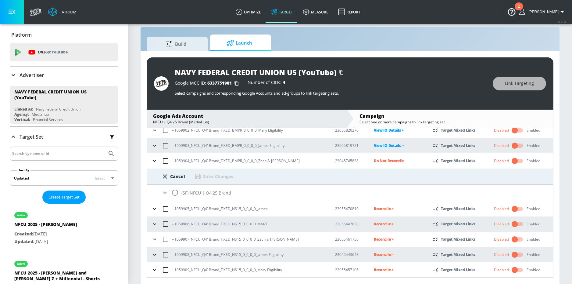
click at [177, 192] on input "radio" at bounding box center [175, 192] width 13 height 13
radio input "true"
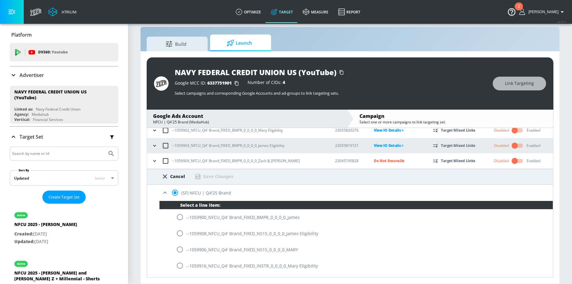
scroll to position [223, 0]
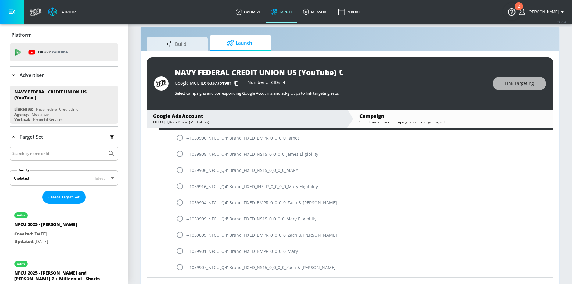
click at [181, 202] on input "radio" at bounding box center [180, 202] width 13 height 13
radio input "true"
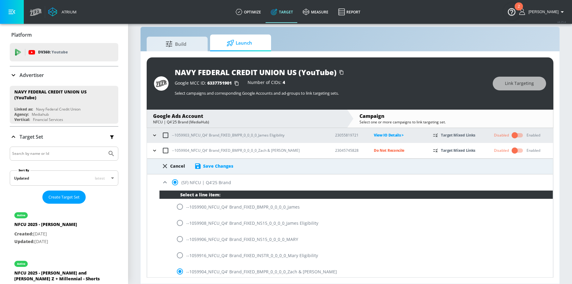
scroll to position [154, 0]
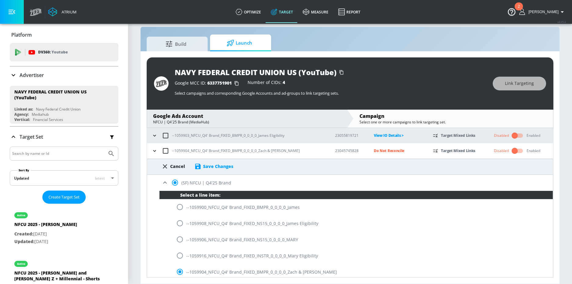
click at [224, 168] on div "Save Changes" at bounding box center [218, 166] width 30 height 6
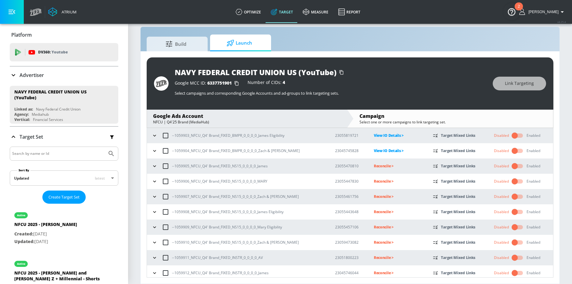
scroll to position [156, 0]
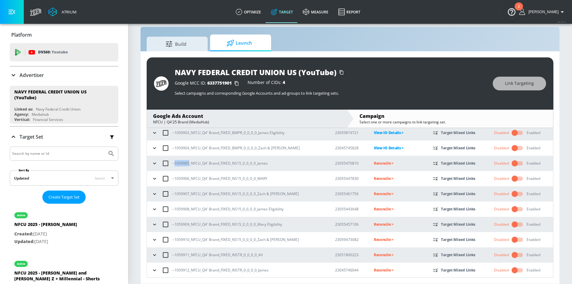
drag, startPoint x: 175, startPoint y: 163, endPoint x: 189, endPoint y: 163, distance: 14.0
click at [189, 163] on p "--1059905_NFCU_Q4' Brand_FIXED_NS15_0_0_0_0_James" at bounding box center [220, 163] width 96 height 6
copy p "1059905"
click at [377, 162] on p "Reconcile >" at bounding box center [398, 163] width 49 height 7
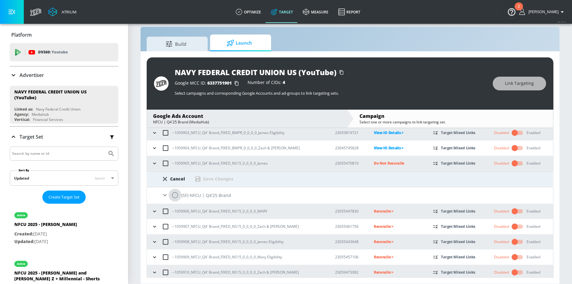
click at [174, 196] on input "radio" at bounding box center [175, 195] width 13 height 13
radio input "true"
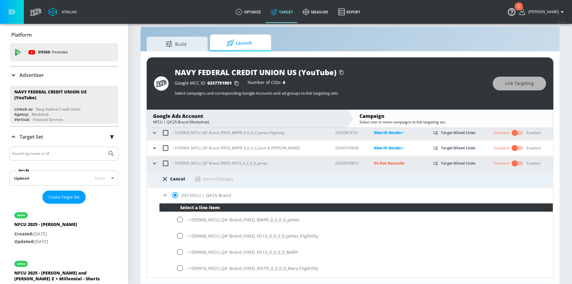
scroll to position [384, 0]
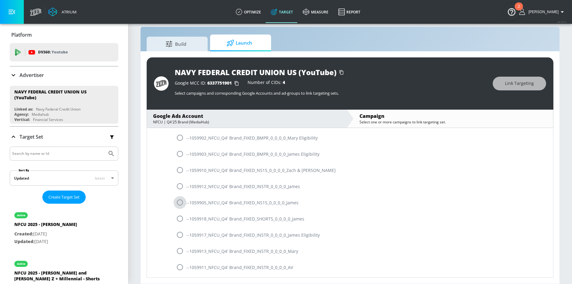
click at [182, 202] on input "radio" at bounding box center [180, 202] width 13 height 13
radio input "true"
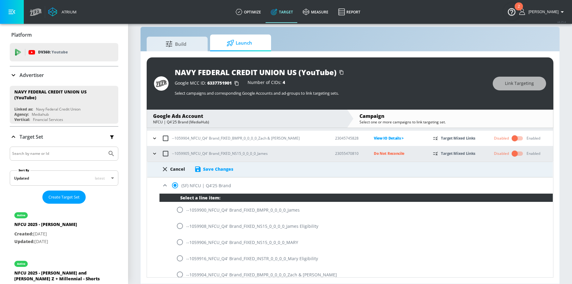
scroll to position [163, 0]
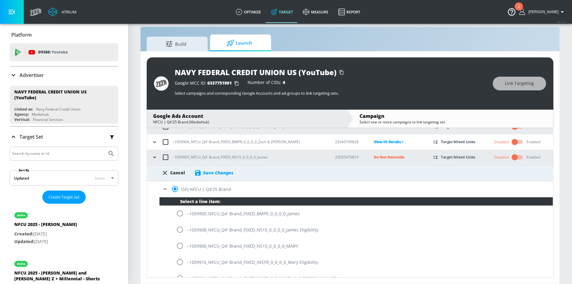
click at [223, 173] on div "Save Changes" at bounding box center [218, 173] width 30 height 6
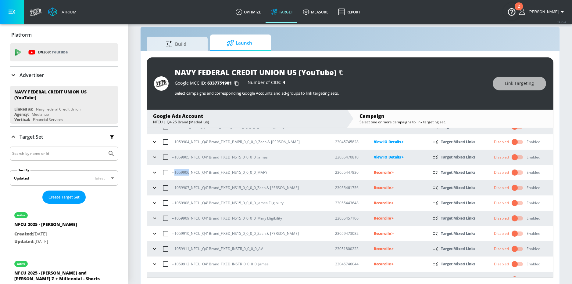
drag, startPoint x: 175, startPoint y: 173, endPoint x: 189, endPoint y: 172, distance: 14.0
click at [189, 172] on p "--1059906_NFCU_Q4' Brand_FIXED_NS15_0_0_0_0_MARY" at bounding box center [219, 172] width 95 height 6
click at [374, 174] on p "Reconcile >" at bounding box center [398, 172] width 49 height 7
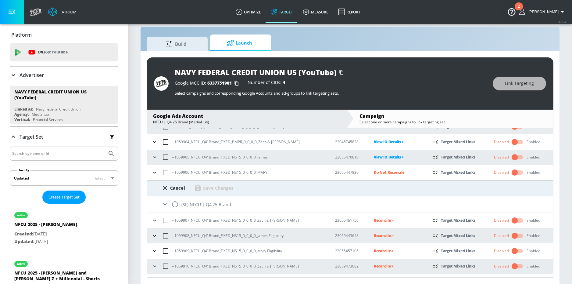
click at [175, 201] on input "radio" at bounding box center [175, 204] width 13 height 13
radio input "true"
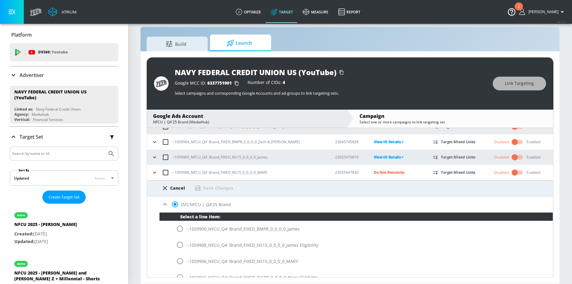
click at [180, 260] on input "radio" at bounding box center [180, 260] width 13 height 13
radio input "true"
click at [221, 189] on div "Save Changes" at bounding box center [218, 188] width 30 height 6
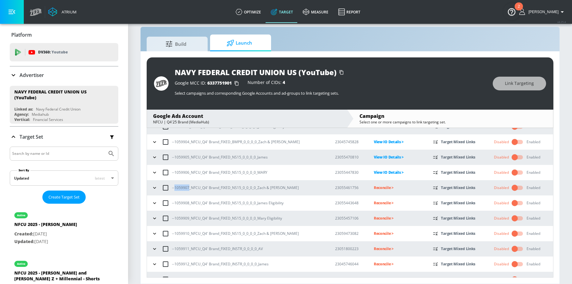
drag, startPoint x: 175, startPoint y: 188, endPoint x: 189, endPoint y: 188, distance: 14.0
click at [189, 188] on p "--1059907_NFCU_Q4' Brand_FIXED_NS15_0_0_0_0_Zach & [PERSON_NAME]" at bounding box center [235, 187] width 127 height 6
click at [375, 188] on p "Reconcile >" at bounding box center [398, 187] width 49 height 7
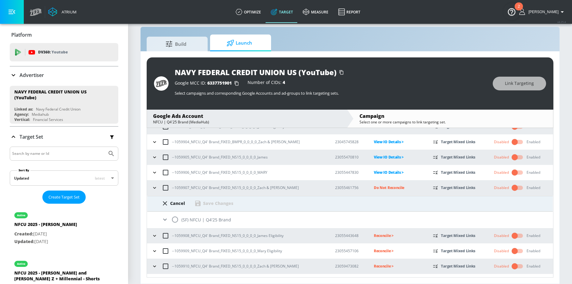
click at [174, 221] on input "radio" at bounding box center [175, 219] width 13 height 13
radio input "true"
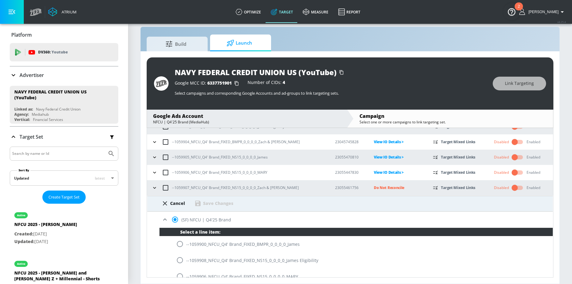
scroll to position [333, 0]
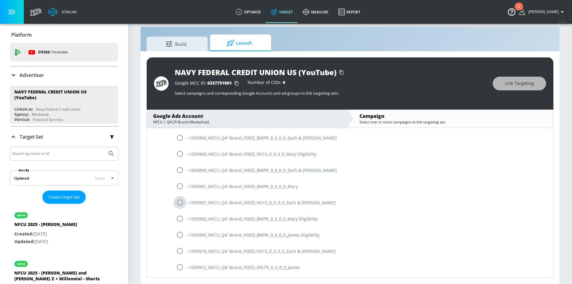
click at [179, 203] on input "radio" at bounding box center [180, 202] width 13 height 13
radio input "true"
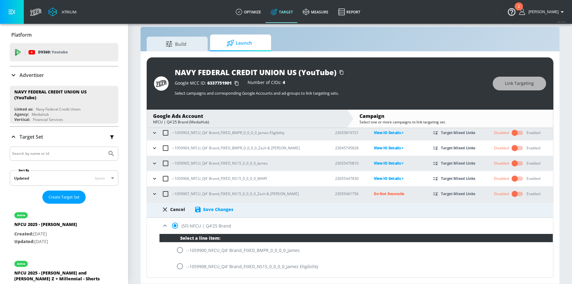
scroll to position [152, 0]
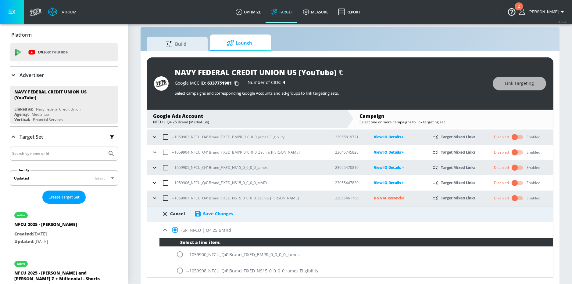
click at [228, 212] on div "Save Changes" at bounding box center [218, 213] width 30 height 6
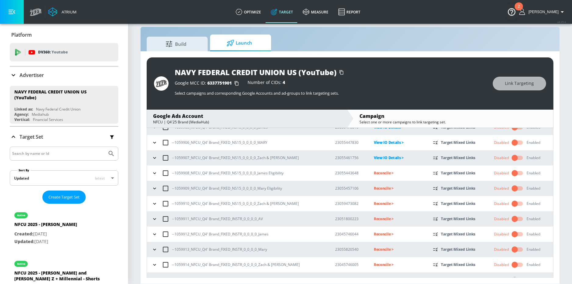
scroll to position [200, 0]
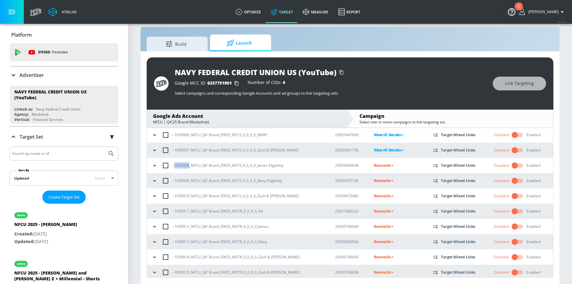
drag, startPoint x: 174, startPoint y: 166, endPoint x: 189, endPoint y: 166, distance: 14.0
click at [189, 166] on p "--1059908_NFCU_Q4' Brand_FIXED_NS15_0_0_0_0_James Eligibility" at bounding box center [228, 165] width 112 height 6
click at [374, 166] on p "Reconcile >" at bounding box center [398, 165] width 49 height 7
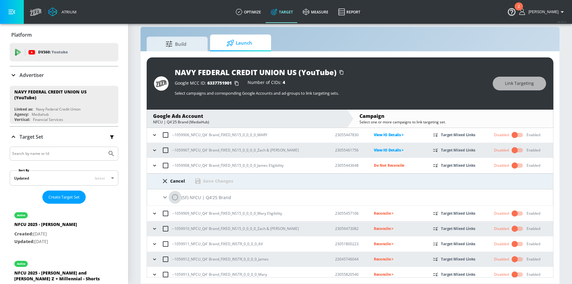
click at [170, 200] on input "radio" at bounding box center [175, 197] width 13 height 13
radio input "true"
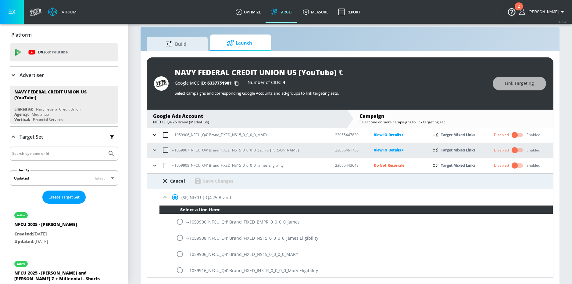
click at [181, 237] on input "radio" at bounding box center [180, 237] width 13 height 13
radio input "true"
click at [228, 181] on div "Save Changes" at bounding box center [218, 181] width 30 height 6
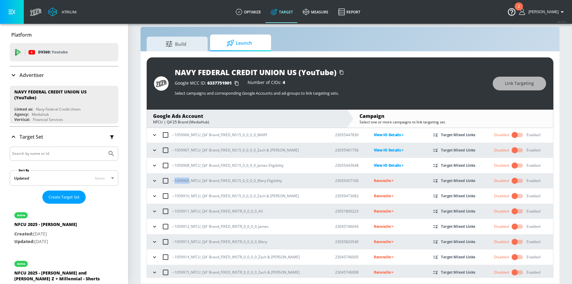
drag, startPoint x: 175, startPoint y: 180, endPoint x: 189, endPoint y: 180, distance: 13.7
click at [189, 180] on p "--1059909_NFCU_Q4' Brand_FIXED_NS15_0_0_0_0_Mary Eligibility" at bounding box center [227, 180] width 110 height 6
click at [376, 174] on td "Reconcile >" at bounding box center [393, 180] width 59 height 15
click at [374, 180] on p "Reconcile >" at bounding box center [398, 180] width 49 height 7
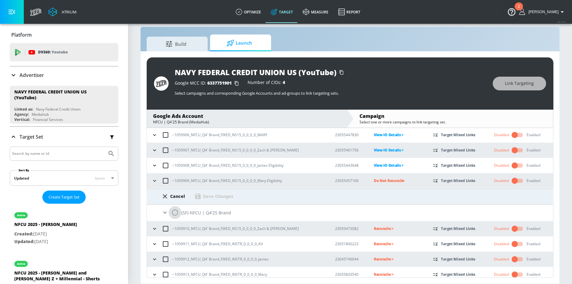
click at [172, 213] on input "radio" at bounding box center [175, 212] width 13 height 13
radio input "true"
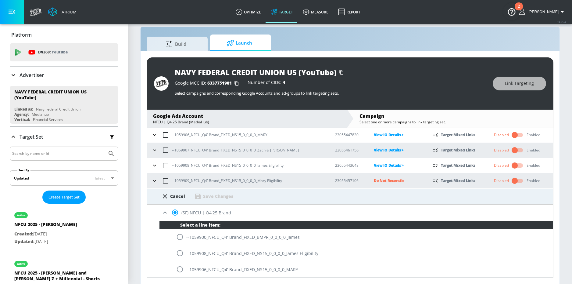
scroll to position [315, 0]
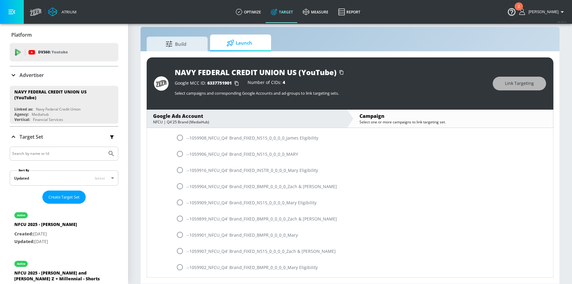
click at [179, 202] on input "radio" at bounding box center [180, 202] width 13 height 13
radio input "true"
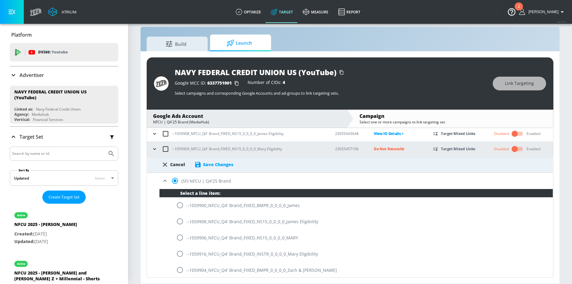
scroll to position [228, 0]
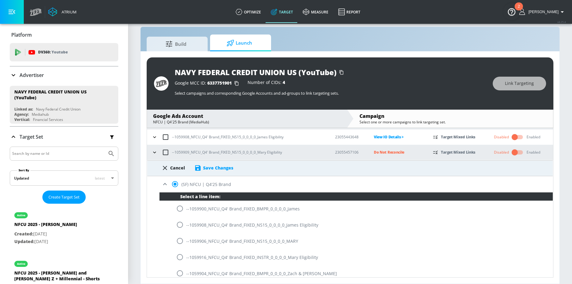
click at [223, 169] on div "Save Changes" at bounding box center [218, 168] width 30 height 6
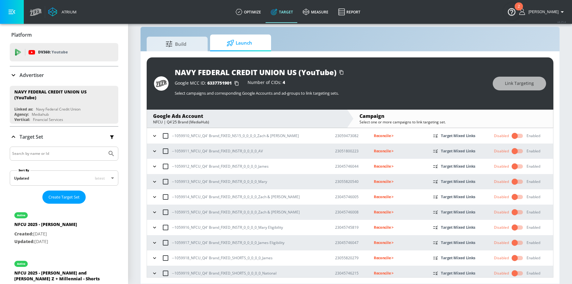
scroll to position [262, 0]
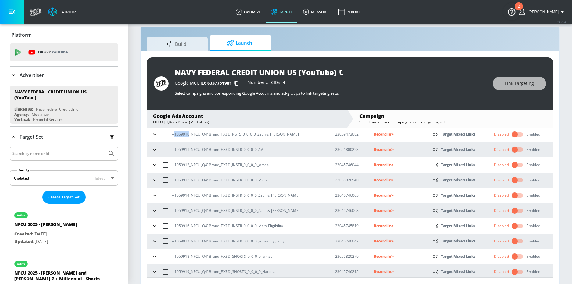
drag, startPoint x: 175, startPoint y: 135, endPoint x: 188, endPoint y: 135, distance: 13.4
click at [188, 135] on p "--1059910_NFCU_Q4' Brand_FIXED_NS15_0_0_0_0_Zach & [PERSON_NAME]" at bounding box center [235, 134] width 127 height 6
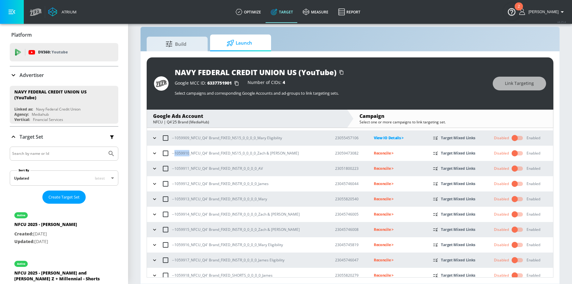
scroll to position [237, 0]
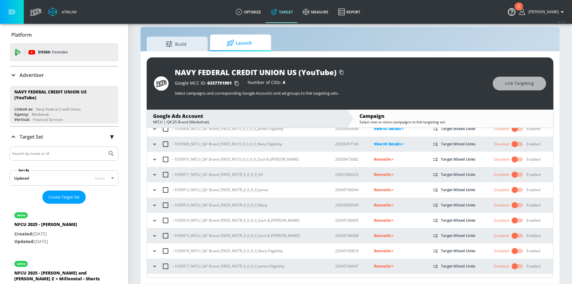
click at [374, 160] on p "Reconcile >" at bounding box center [398, 159] width 49 height 7
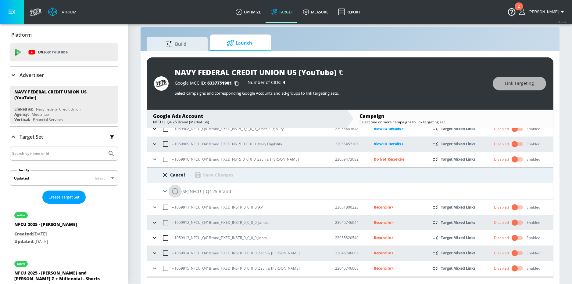
click at [176, 192] on input "radio" at bounding box center [175, 191] width 13 height 13
radio input "true"
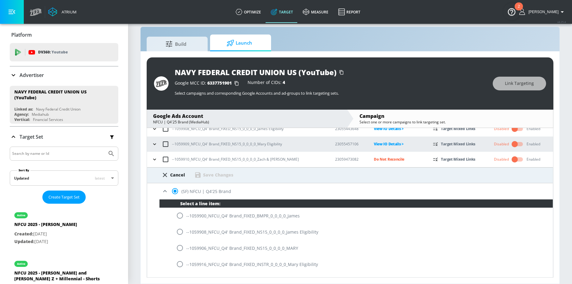
scroll to position [428, 0]
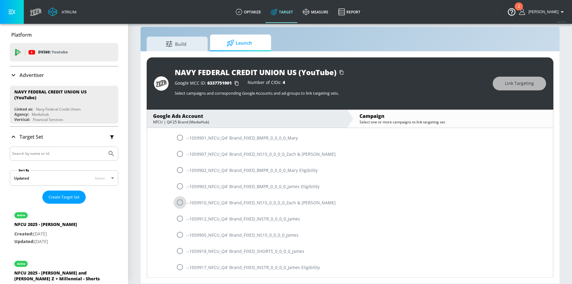
click at [182, 206] on input "radio" at bounding box center [180, 202] width 13 height 13
radio input "true"
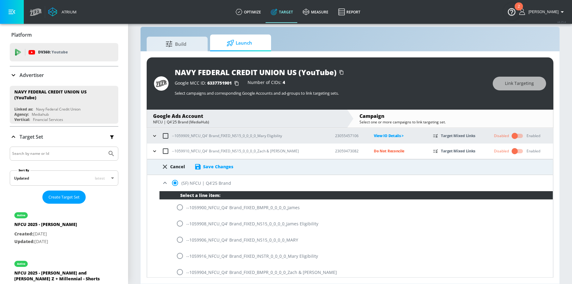
scroll to position [245, 0]
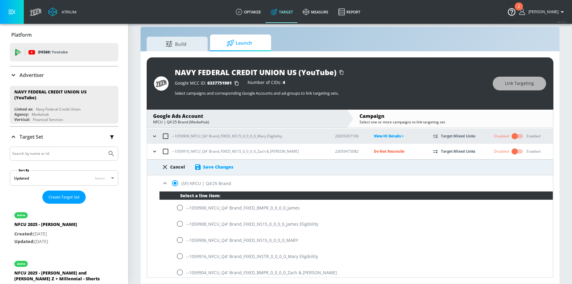
click at [228, 167] on div "Save Changes" at bounding box center [218, 167] width 30 height 6
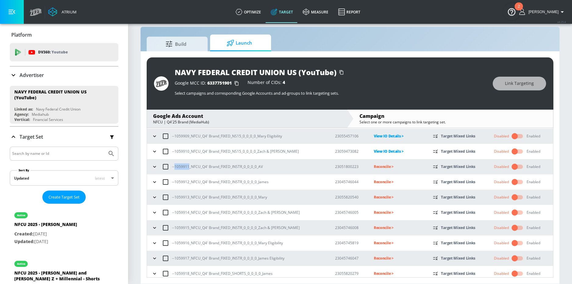
drag, startPoint x: 174, startPoint y: 167, endPoint x: 188, endPoint y: 167, distance: 13.4
click at [188, 167] on p "--1059911_NFCU_Q4' Brand_FIXED_INSTR_0_0_0_0_AV" at bounding box center [217, 166] width 91 height 6
drag, startPoint x: 189, startPoint y: 167, endPoint x: 174, endPoint y: 167, distance: 14.9
click at [174, 167] on p "--1059911_NFCU_Q4' Brand_FIXED_INSTR_0_0_0_0_AV" at bounding box center [217, 166] width 91 height 6
click at [374, 167] on p "Reconcile >" at bounding box center [398, 166] width 49 height 7
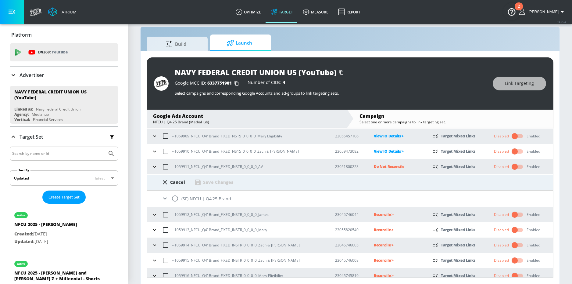
click at [175, 200] on input "radio" at bounding box center [175, 198] width 13 height 13
radio input "true"
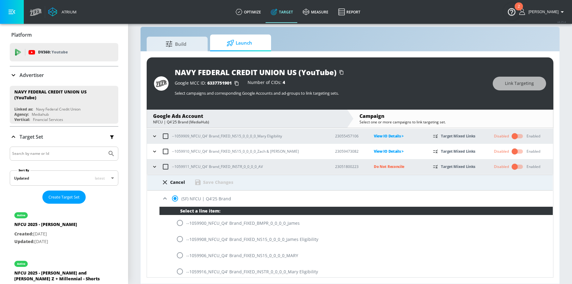
scroll to position [540, 0]
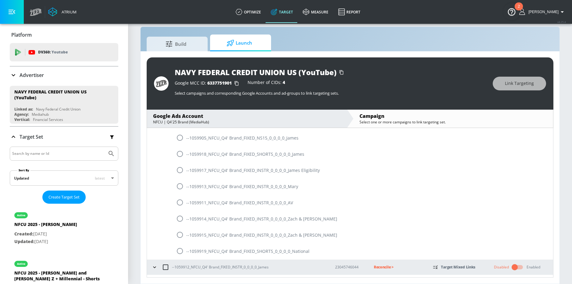
click at [180, 203] on input "radio" at bounding box center [180, 202] width 13 height 13
radio input "true"
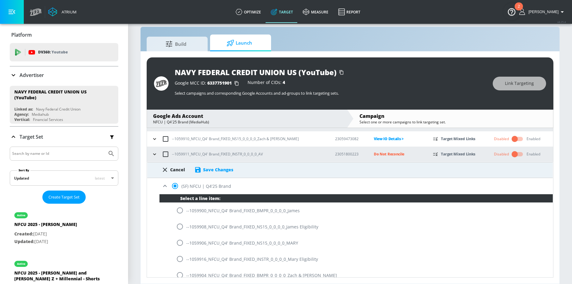
scroll to position [257, 0]
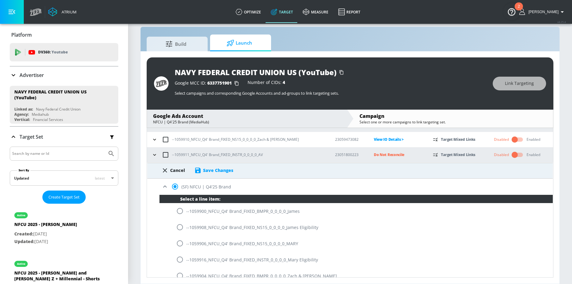
click at [223, 169] on div "Save Changes" at bounding box center [218, 170] width 30 height 6
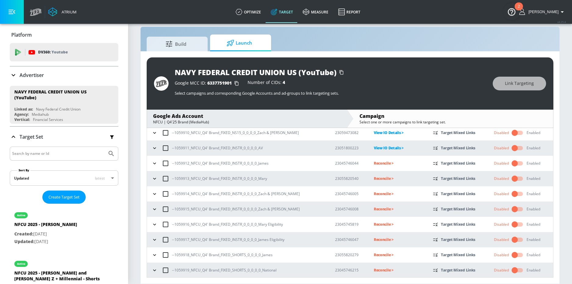
scroll to position [264, 0]
drag, startPoint x: 174, startPoint y: 163, endPoint x: 189, endPoint y: 163, distance: 14.6
click at [189, 163] on p "--1059912_NFCU_Q4' Brand_FIXED_INSTR_0_0_0_0_James" at bounding box center [220, 162] width 97 height 6
click at [374, 163] on p "Reconcile >" at bounding box center [398, 162] width 49 height 7
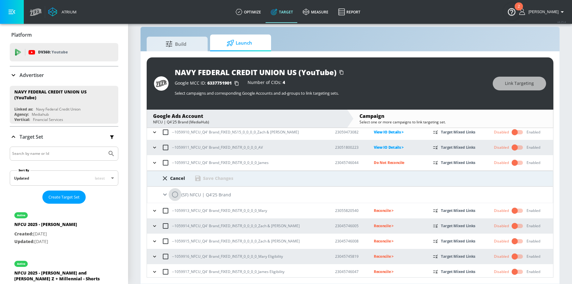
click at [177, 193] on input "radio" at bounding box center [175, 194] width 13 height 13
radio input "true"
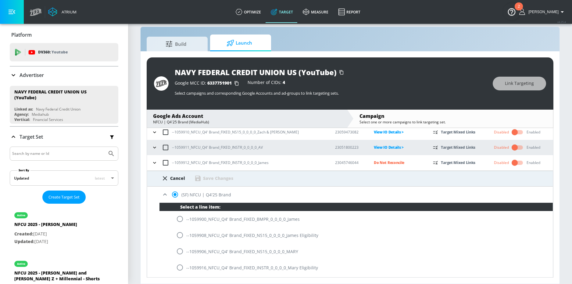
scroll to position [474, 0]
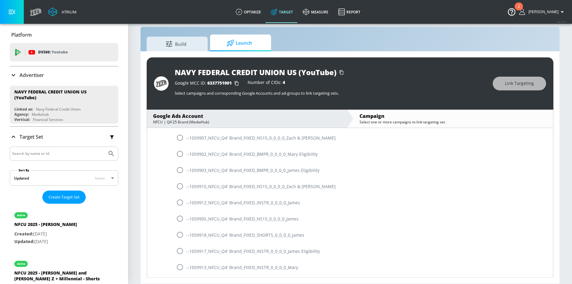
click at [178, 202] on input "radio" at bounding box center [180, 202] width 13 height 13
radio input "true"
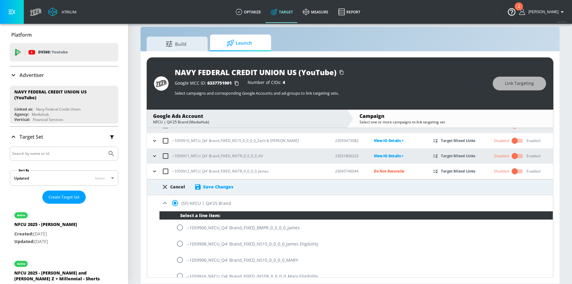
scroll to position [255, 0]
click at [227, 187] on div "Save Changes" at bounding box center [218, 187] width 30 height 6
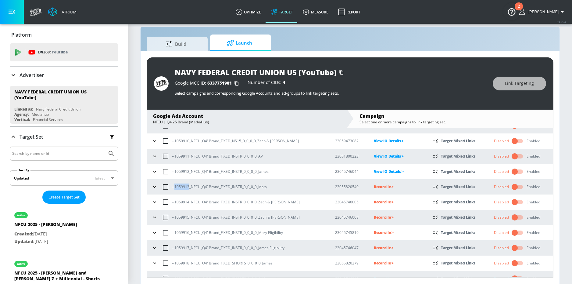
drag, startPoint x: 174, startPoint y: 187, endPoint x: 189, endPoint y: 187, distance: 14.0
click at [189, 187] on p "--1059913_NFCU_Q4' Brand_FIXED_INSTR_0_0_0_0_Mary" at bounding box center [219, 186] width 95 height 6
click at [374, 187] on p "Reconcile >" at bounding box center [398, 186] width 49 height 7
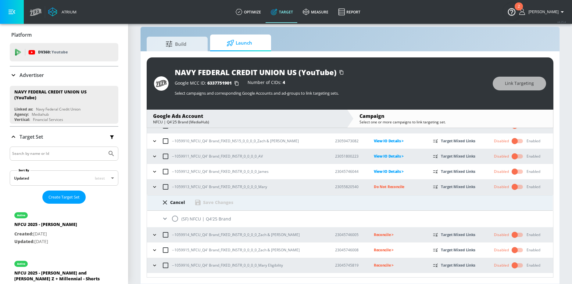
click at [177, 217] on input "radio" at bounding box center [175, 218] width 13 height 13
radio input "true"
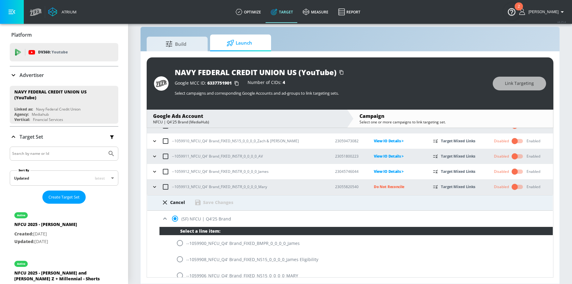
scroll to position [554, 0]
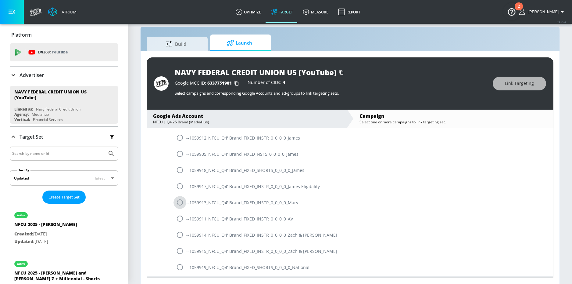
click at [180, 201] on input "radio" at bounding box center [180, 202] width 13 height 13
radio input "true"
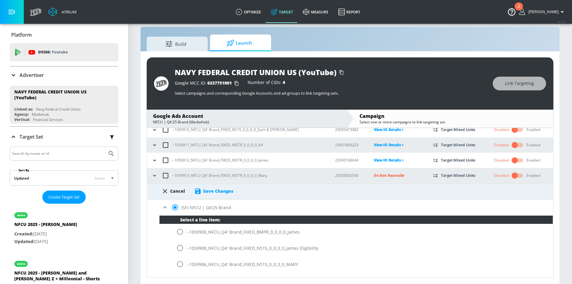
scroll to position [277, 0]
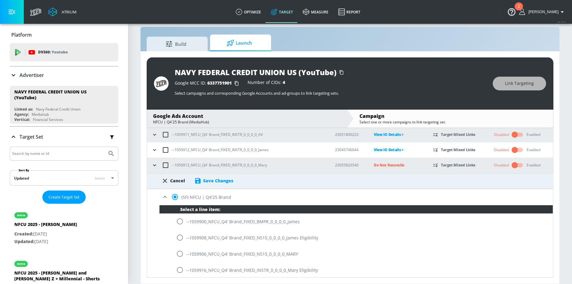
click at [218, 175] on div "Cancel Save Changes" at bounding box center [350, 178] width 406 height 11
click at [218, 180] on div "Save Changes" at bounding box center [218, 181] width 30 height 6
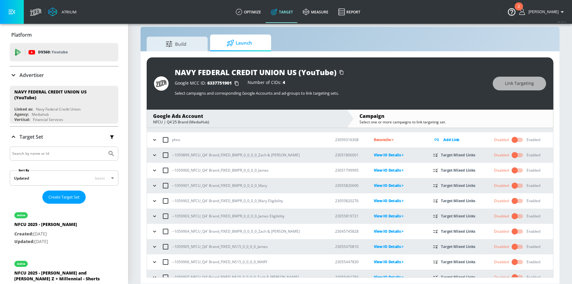
scroll to position [264, 0]
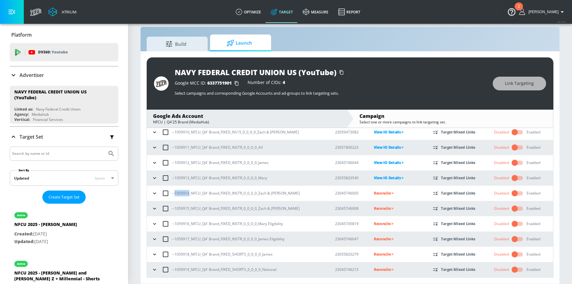
drag, startPoint x: 175, startPoint y: 193, endPoint x: 188, endPoint y: 193, distance: 12.8
click at [188, 193] on p "--1059914_NFCU_Q4' Brand_FIXED_INSTR_0_0_0_0_Zach & [PERSON_NAME]" at bounding box center [236, 193] width 128 height 6
click at [374, 192] on p "Reconcile >" at bounding box center [398, 192] width 49 height 7
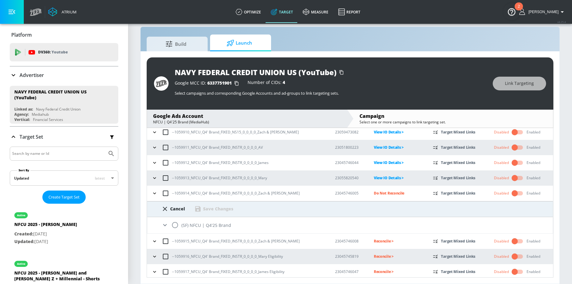
click at [172, 225] on input "radio" at bounding box center [175, 224] width 13 height 13
radio input "true"
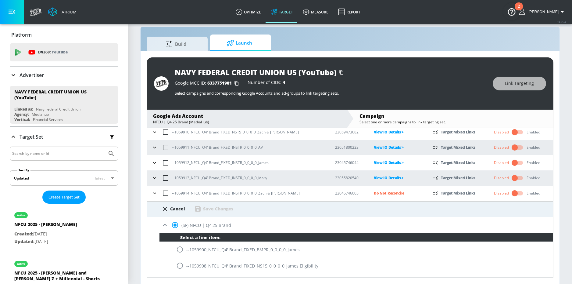
scroll to position [602, 0]
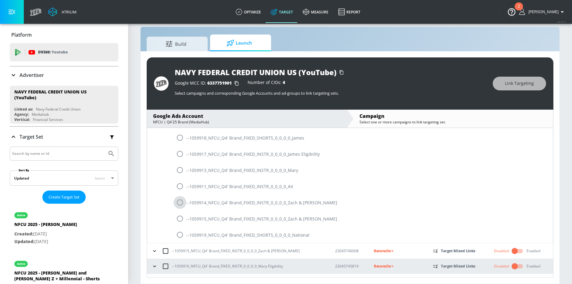
click at [184, 204] on input "radio" at bounding box center [180, 202] width 13 height 13
radio input "true"
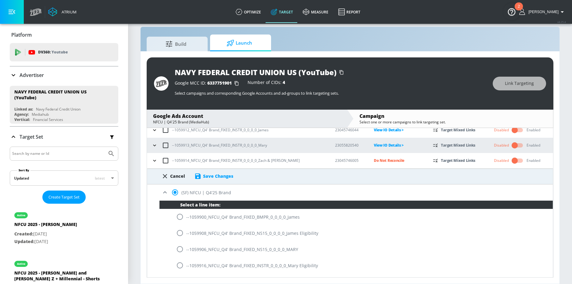
scroll to position [297, 0]
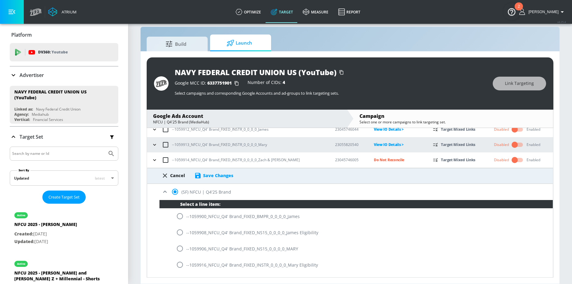
click at [216, 176] on div "Save Changes" at bounding box center [218, 175] width 30 height 6
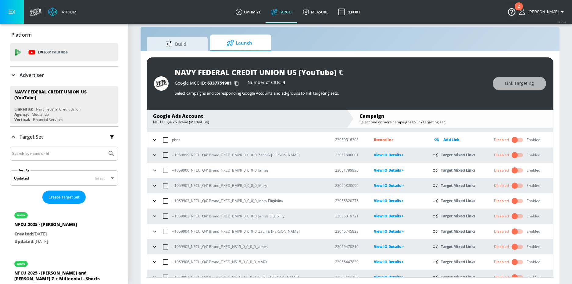
scroll to position [264, 0]
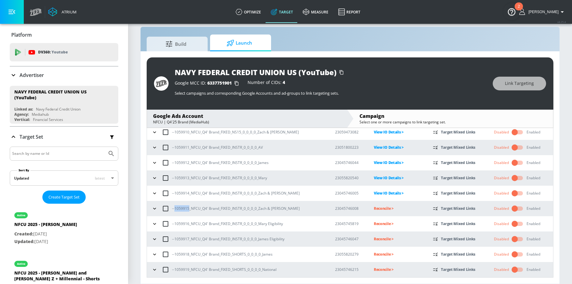
drag, startPoint x: 175, startPoint y: 209, endPoint x: 189, endPoint y: 209, distance: 13.7
click at [189, 209] on p "--1059915_NFCU_Q4' Brand_FIXED_INSTR_0_0_0_0_Zach & [PERSON_NAME]" at bounding box center [236, 208] width 128 height 6
click at [374, 211] on p "Reconcile >" at bounding box center [398, 208] width 49 height 7
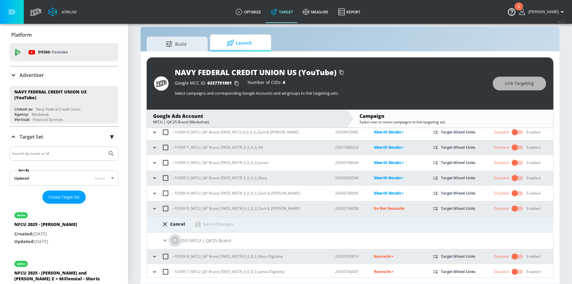
click at [172, 239] on input "radio" at bounding box center [175, 240] width 13 height 13
radio input "true"
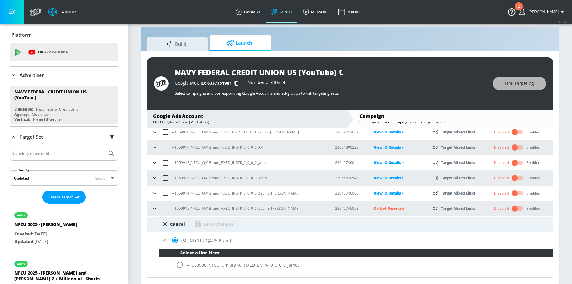
scroll to position [633, 0]
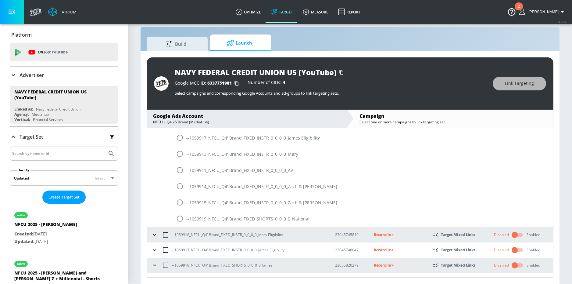
click at [181, 203] on input "radio" at bounding box center [180, 202] width 13 height 13
radio input "true"
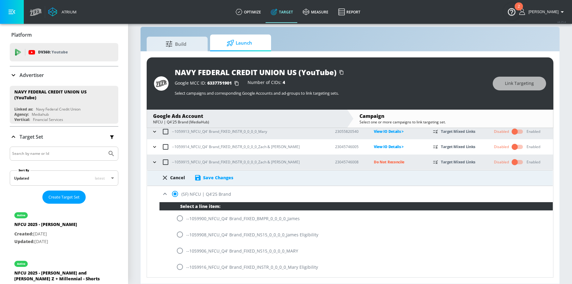
scroll to position [310, 0]
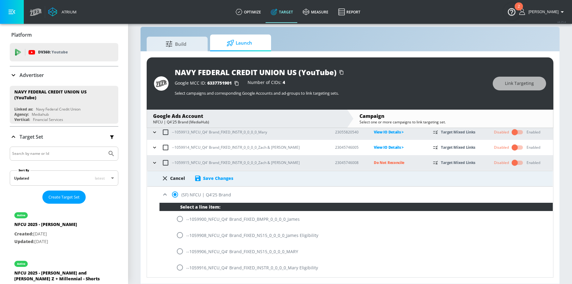
click at [229, 178] on div "Save Changes" at bounding box center [218, 178] width 30 height 6
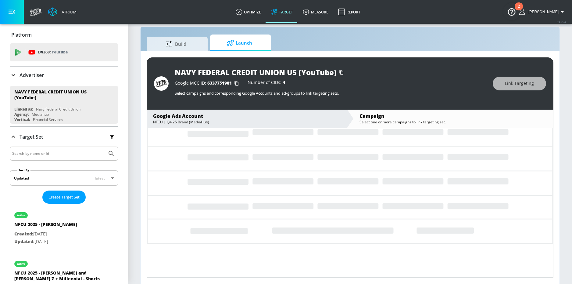
scroll to position [264, 0]
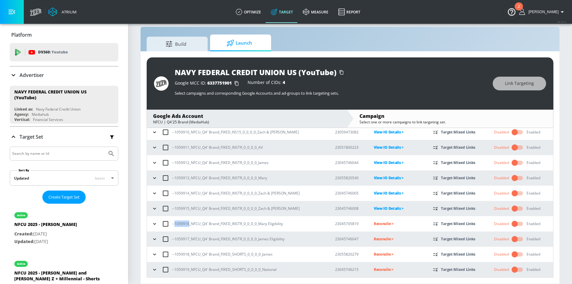
drag, startPoint x: 174, startPoint y: 224, endPoint x: 188, endPoint y: 224, distance: 14.0
click at [189, 224] on p "--1059916_NFCU_Q4' Brand_FIXED_INSTR_0_0_0_0_Mary Eligibility" at bounding box center [227, 223] width 111 height 6
click at [375, 221] on p "Reconcile >" at bounding box center [398, 223] width 49 height 7
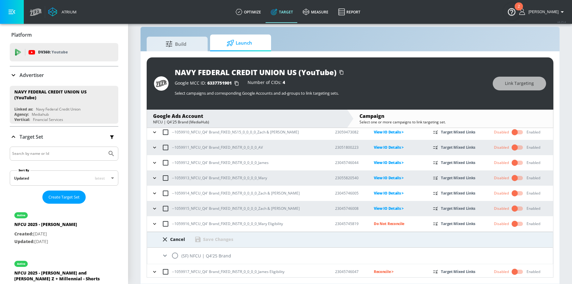
click at [175, 254] on input "radio" at bounding box center [175, 255] width 13 height 13
radio input "true"
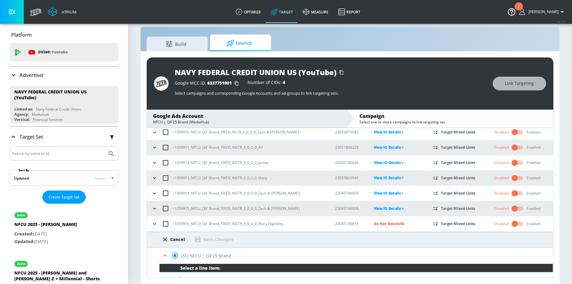
scroll to position [390, 0]
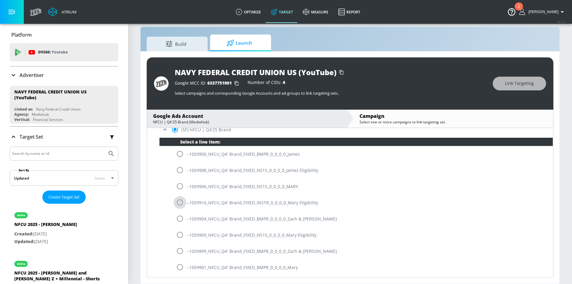
click at [181, 202] on input "radio" at bounding box center [180, 202] width 13 height 13
radio input "true"
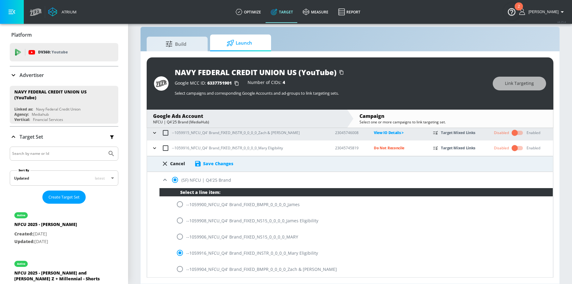
scroll to position [338, 0]
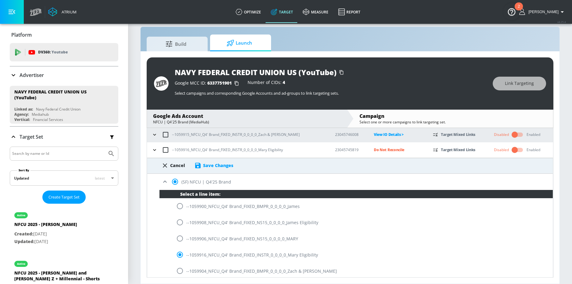
click at [222, 166] on div "Save Changes" at bounding box center [218, 165] width 30 height 6
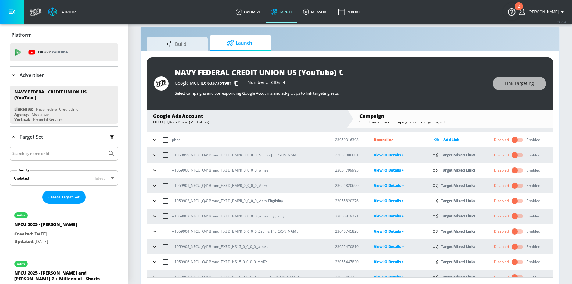
scroll to position [264, 0]
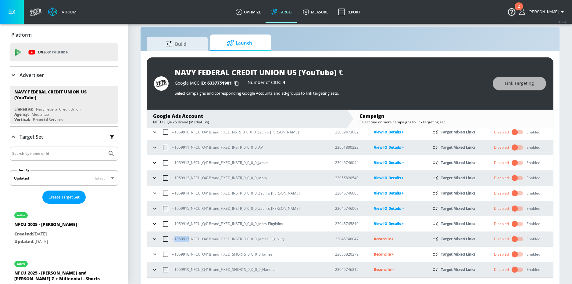
drag, startPoint x: 175, startPoint y: 240, endPoint x: 189, endPoint y: 239, distance: 14.0
click at [189, 239] on p "--1059917_NFCU_Q4' Brand_FIXED_INSTR_0_0_0_0_James Eligibility" at bounding box center [228, 238] width 113 height 6
click at [374, 240] on p "Reconcile >" at bounding box center [398, 238] width 49 height 7
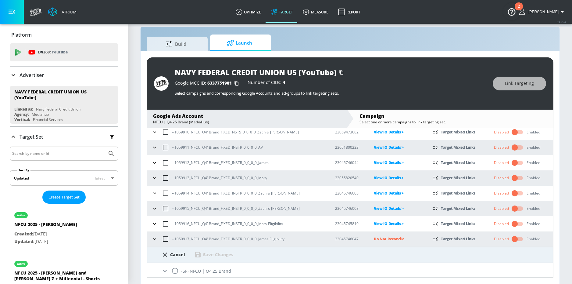
scroll to position [296, 0]
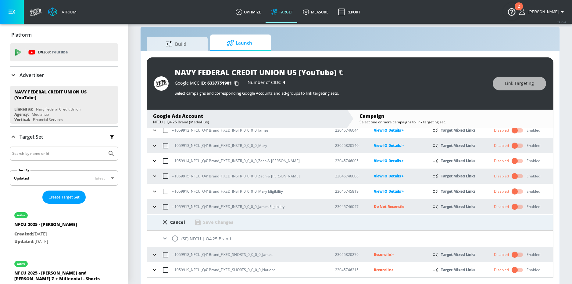
click at [176, 239] on input "radio" at bounding box center [175, 238] width 13 height 13
radio input "true"
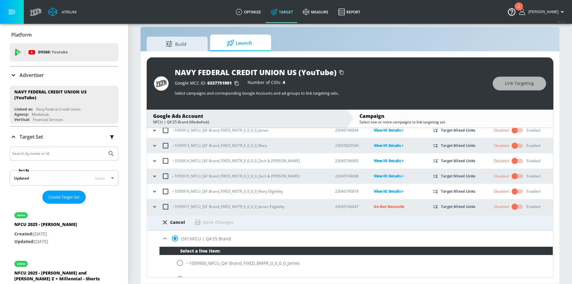
scroll to position [599, 0]
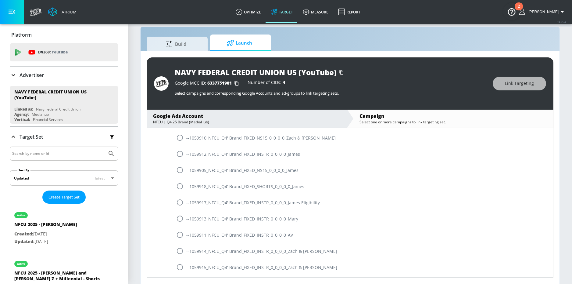
click at [179, 199] on input "radio" at bounding box center [180, 202] width 13 height 13
radio input "true"
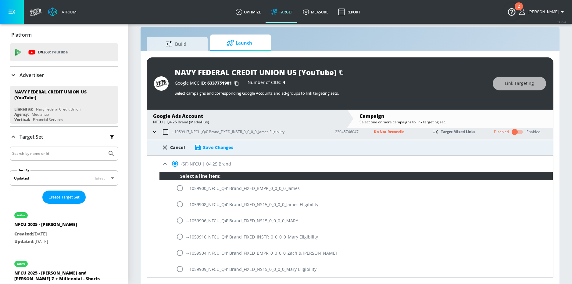
scroll to position [366, 0]
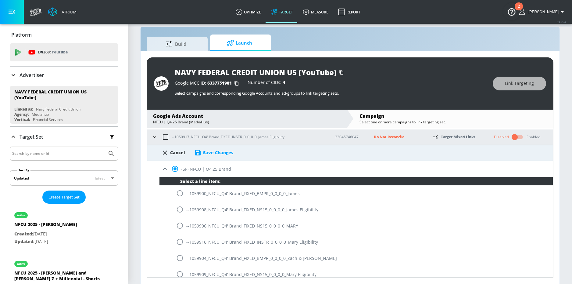
click at [221, 153] on div "Save Changes" at bounding box center [218, 152] width 30 height 6
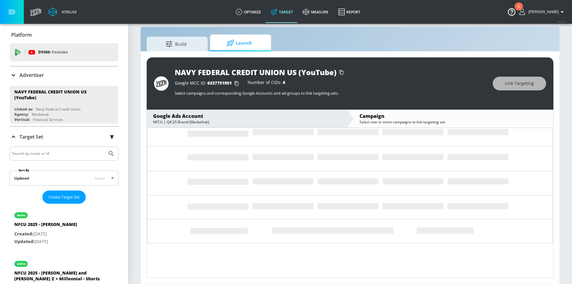
scroll to position [264, 0]
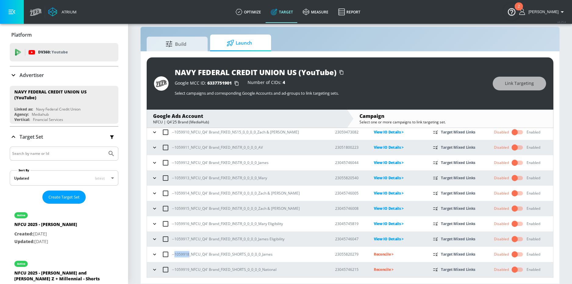
drag, startPoint x: 175, startPoint y: 255, endPoint x: 189, endPoint y: 255, distance: 13.7
click at [189, 255] on p "--1059918_NFCU_Q4' Brand_FIXED_SHORTS_0_0_0_0_James" at bounding box center [222, 254] width 101 height 6
click at [374, 255] on p "Reconcile >" at bounding box center [398, 253] width 49 height 7
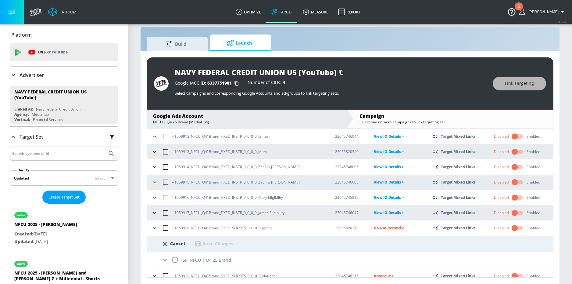
scroll to position [296, 0]
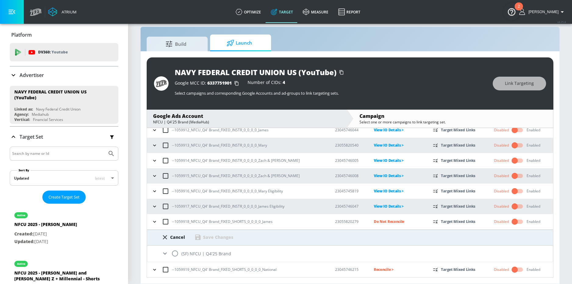
click at [171, 257] on input "radio" at bounding box center [175, 253] width 13 height 13
radio input "true"
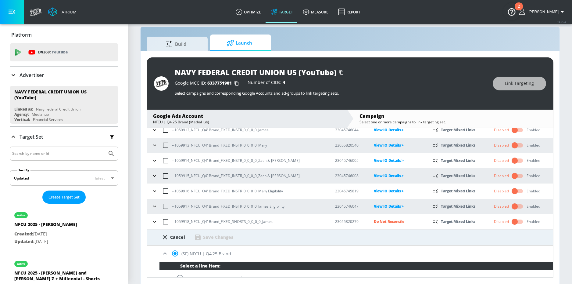
scroll to position [598, 0]
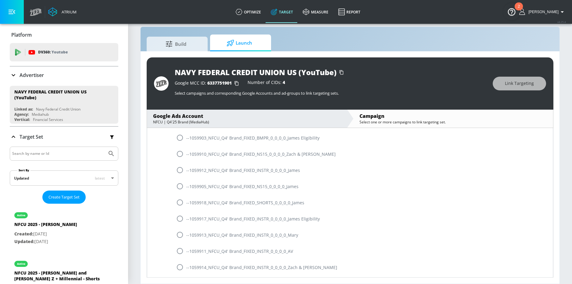
click at [179, 201] on input "radio" at bounding box center [180, 202] width 13 height 13
radio input "true"
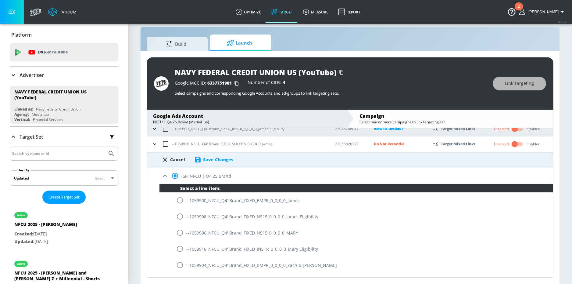
scroll to position [356, 0]
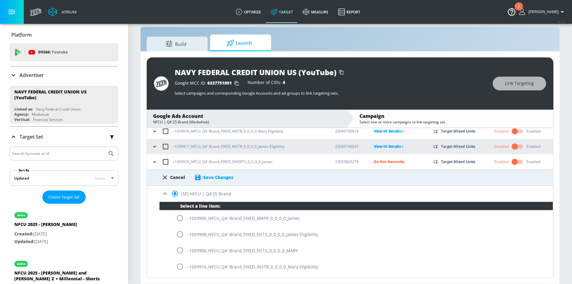
click at [223, 177] on div "Save Changes" at bounding box center [218, 177] width 30 height 6
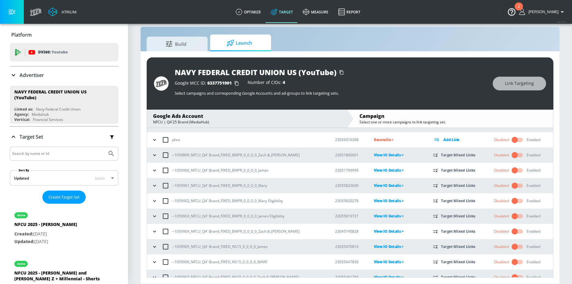
scroll to position [264, 0]
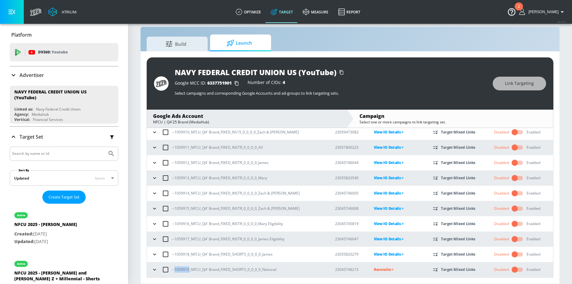
drag, startPoint x: 174, startPoint y: 269, endPoint x: 189, endPoint y: 269, distance: 14.6
click at [189, 269] on p "--1059919_NFCU_Q4' Brand_FIXED_SHORTS_0_0_0_0_National" at bounding box center [224, 269] width 105 height 6
click at [374, 267] on p "Reconcile >" at bounding box center [398, 269] width 49 height 7
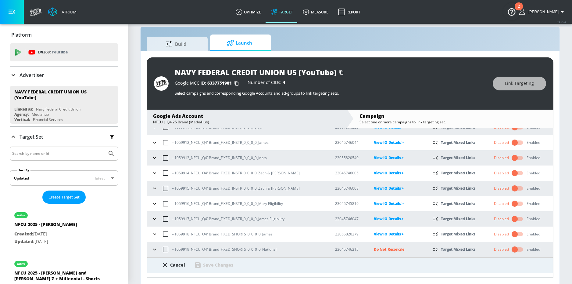
scroll to position [296, 0]
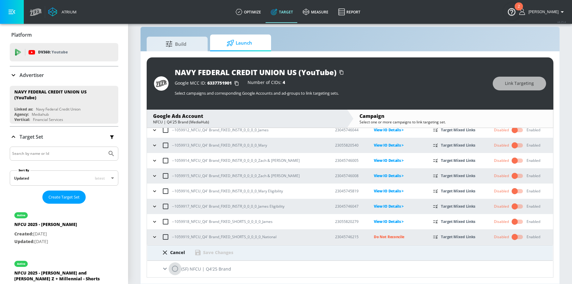
click at [174, 268] on input "radio" at bounding box center [175, 268] width 13 height 13
radio input "true"
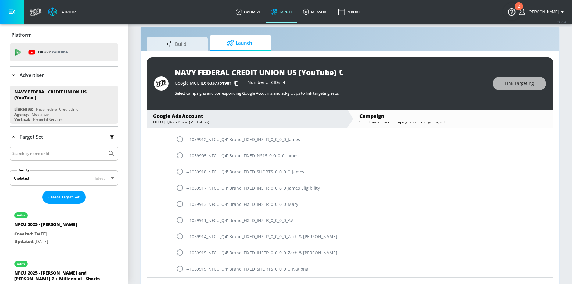
click at [181, 265] on input "radio" at bounding box center [180, 268] width 13 height 13
radio input "true"
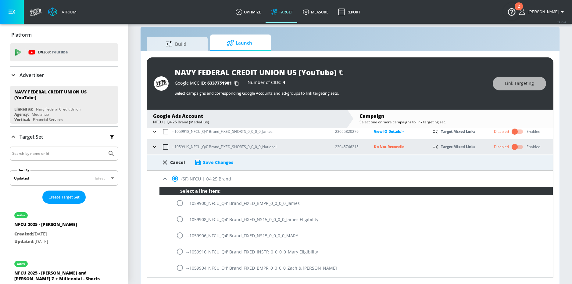
scroll to position [382, 0]
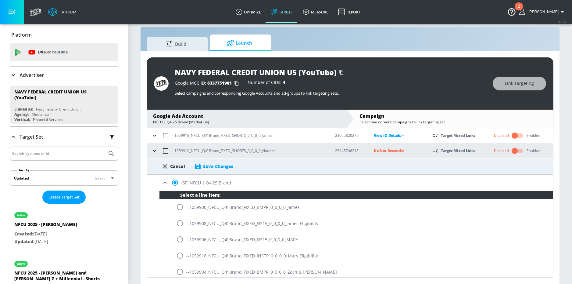
click at [219, 164] on div "Save Changes" at bounding box center [218, 166] width 30 height 6
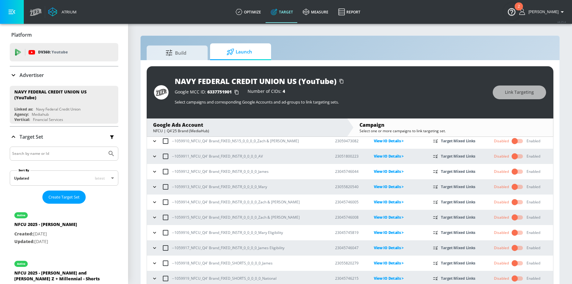
scroll to position [0, 0]
